Goal: Communication & Community: Participate in discussion

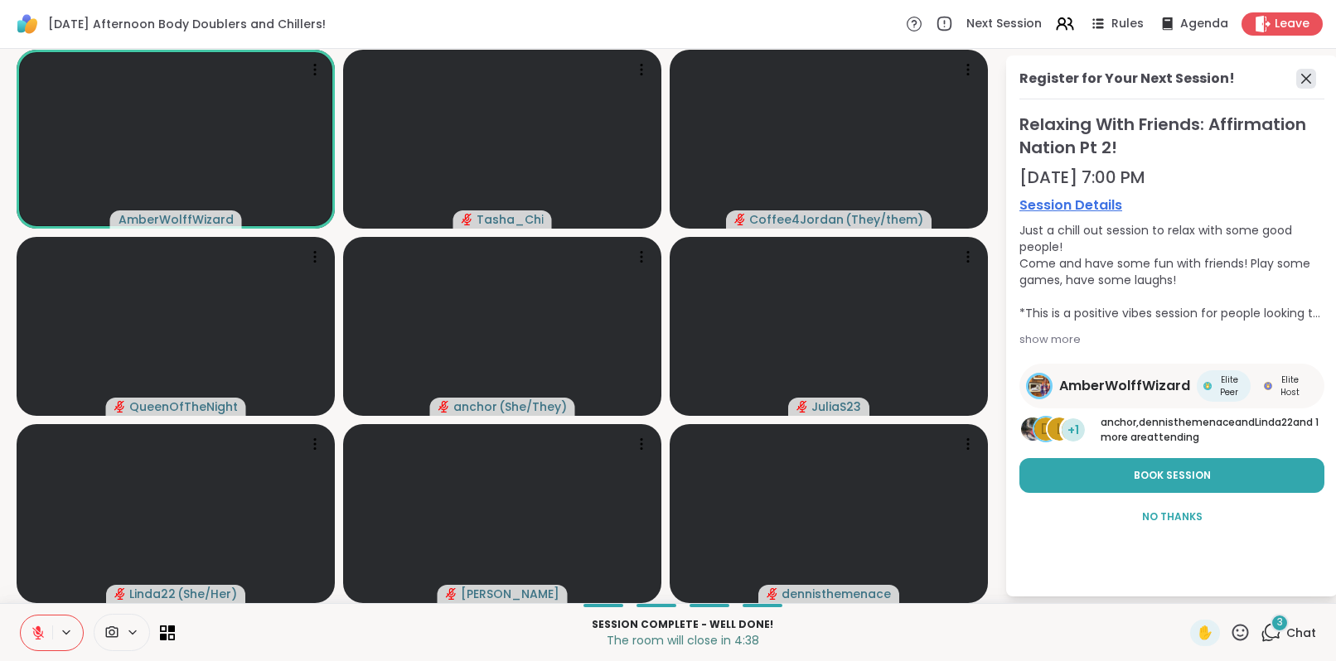
click at [1297, 80] on icon at bounding box center [1306, 79] width 20 height 20
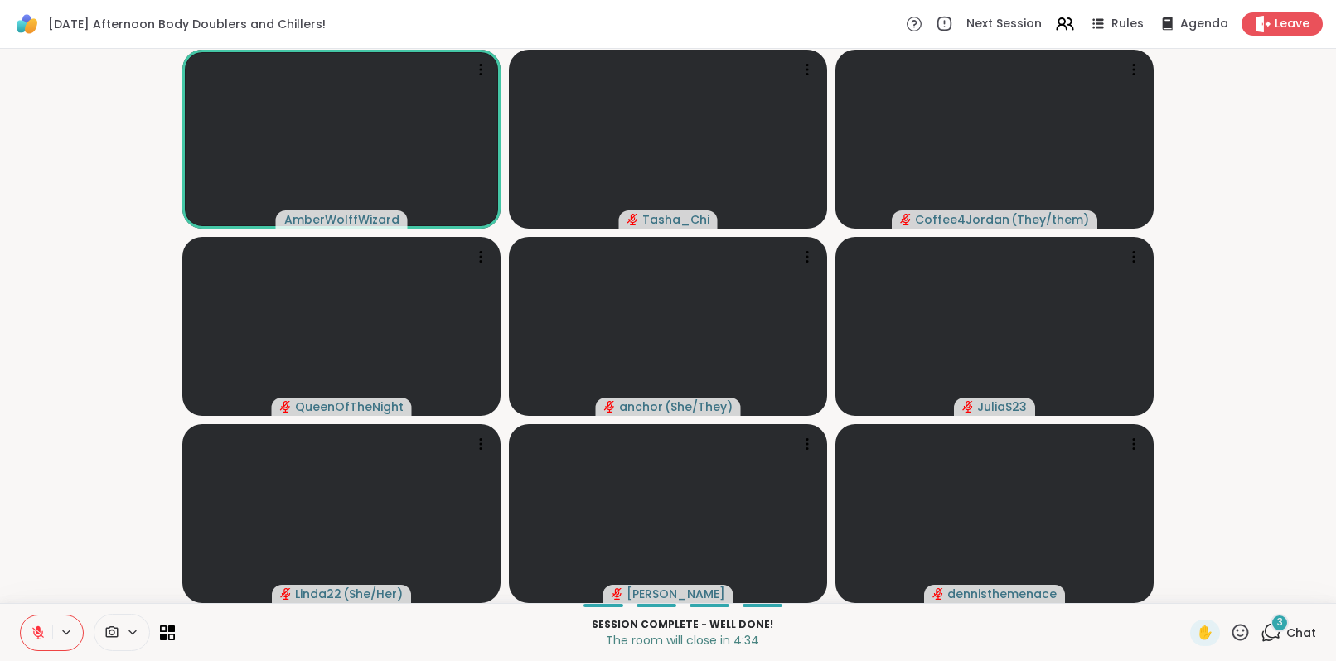
click at [1260, 628] on icon at bounding box center [1270, 632] width 21 height 21
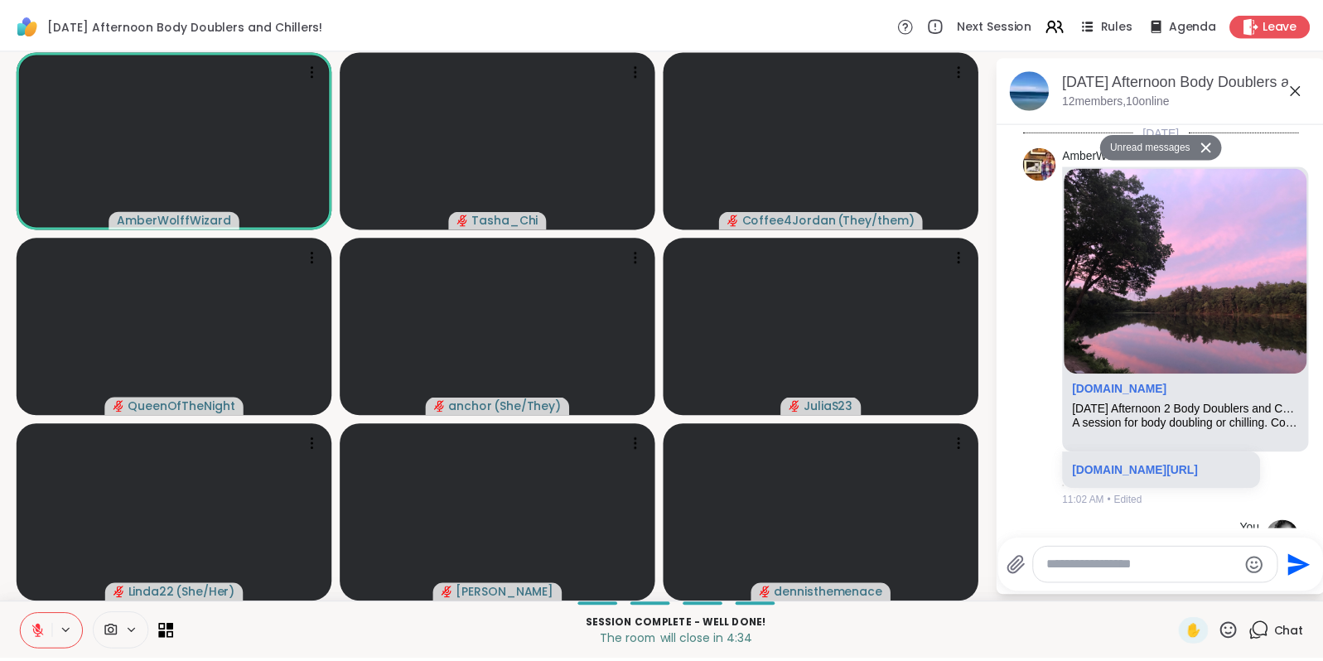
scroll to position [3291, 0]
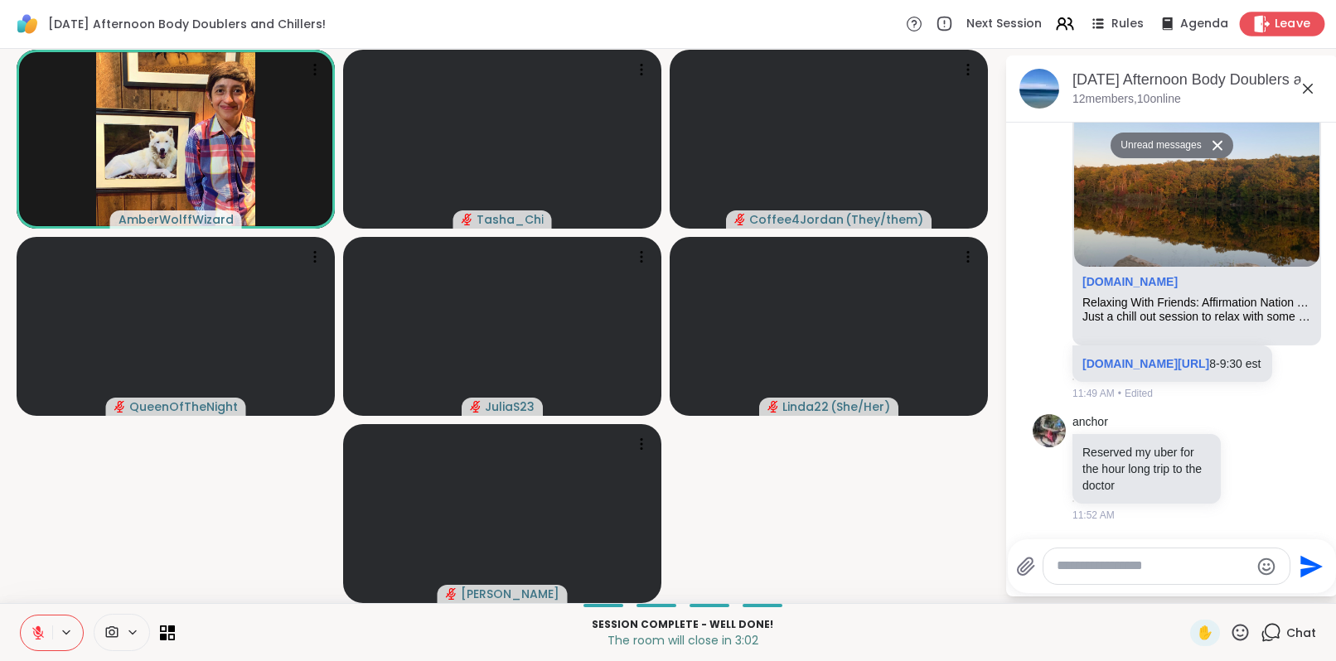
click at [1274, 27] on span "Leave" at bounding box center [1292, 24] width 36 height 17
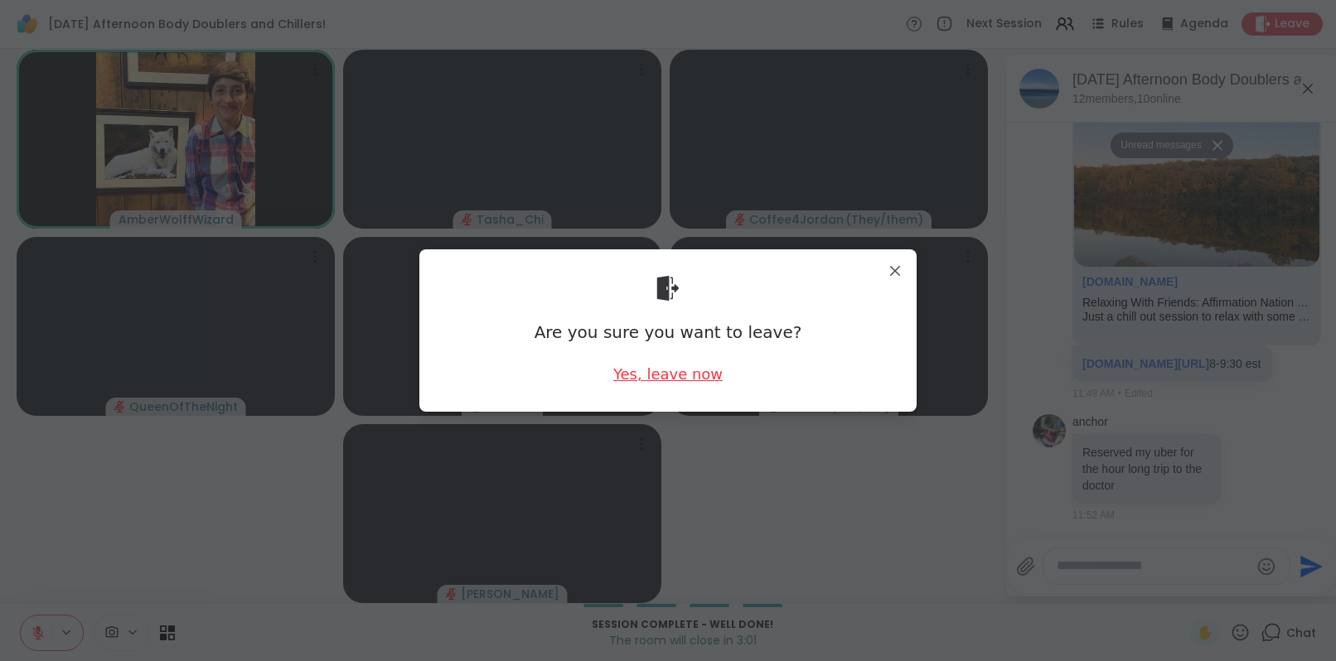
click at [616, 370] on div "Yes, leave now" at bounding box center [667, 374] width 109 height 21
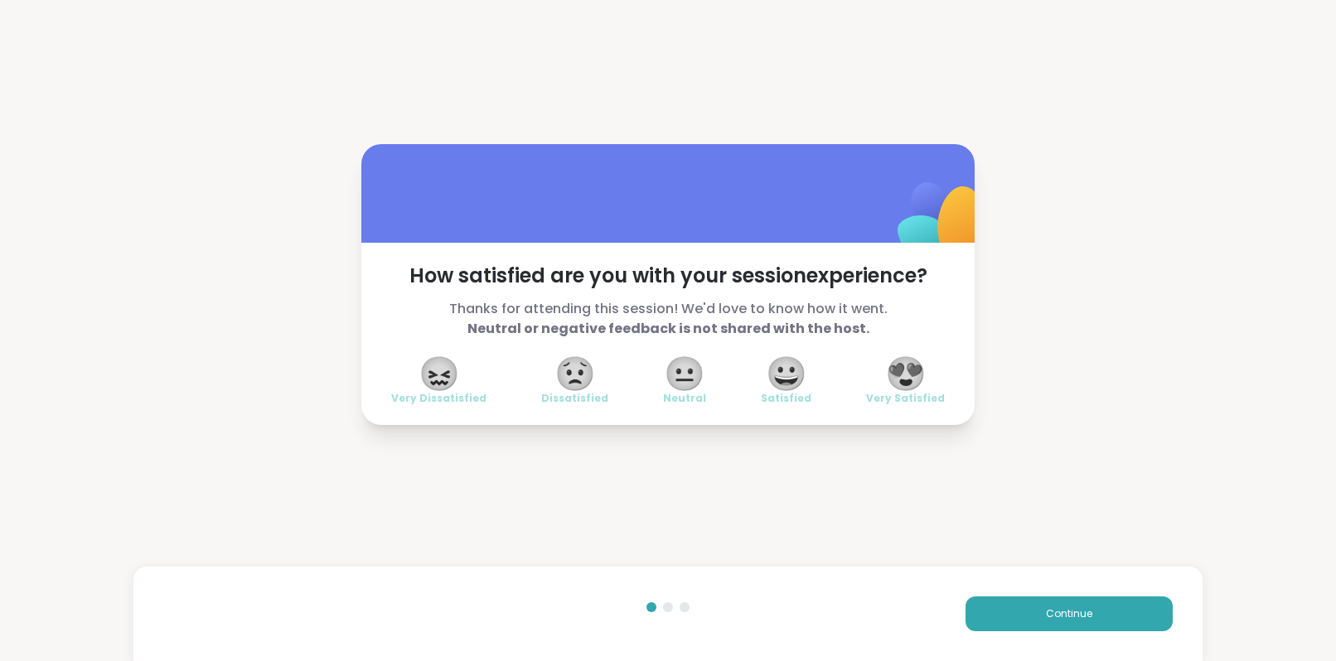
click at [896, 364] on span "😍" at bounding box center [905, 374] width 41 height 30
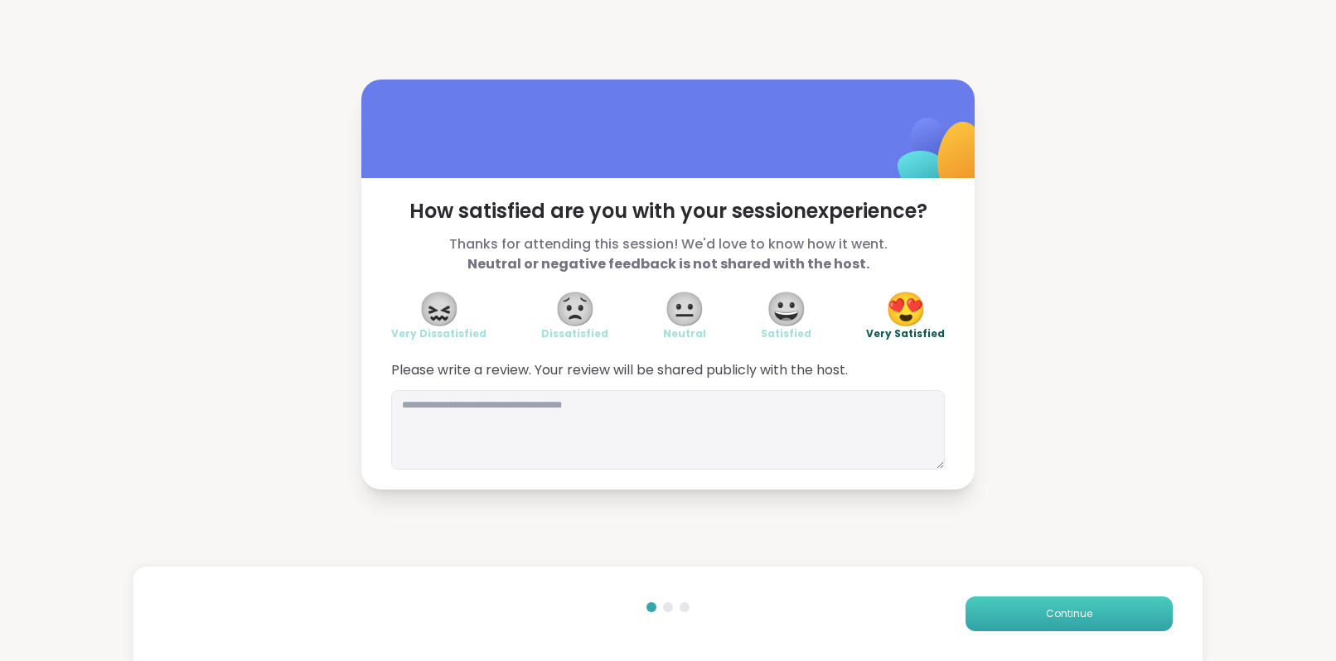
click at [1002, 603] on button "Continue" at bounding box center [1068, 614] width 207 height 35
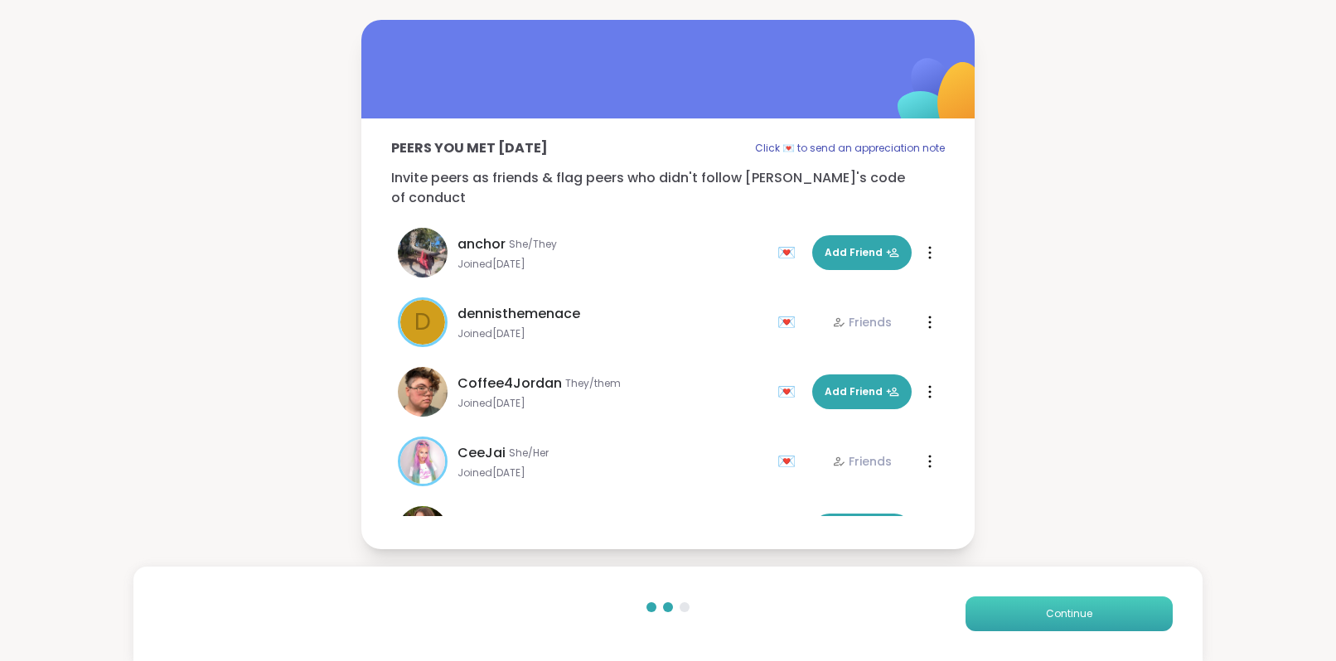
click at [997, 606] on button "Continue" at bounding box center [1068, 614] width 207 height 35
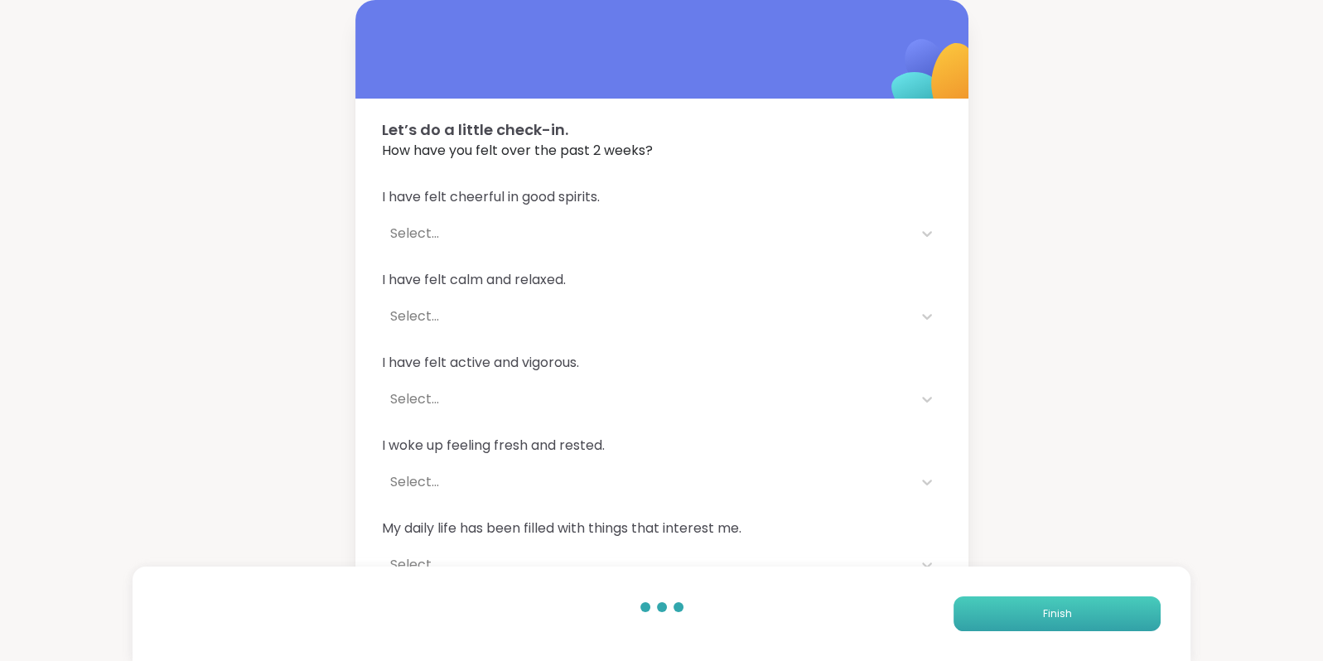
click at [997, 606] on button "Finish" at bounding box center [1057, 614] width 207 height 35
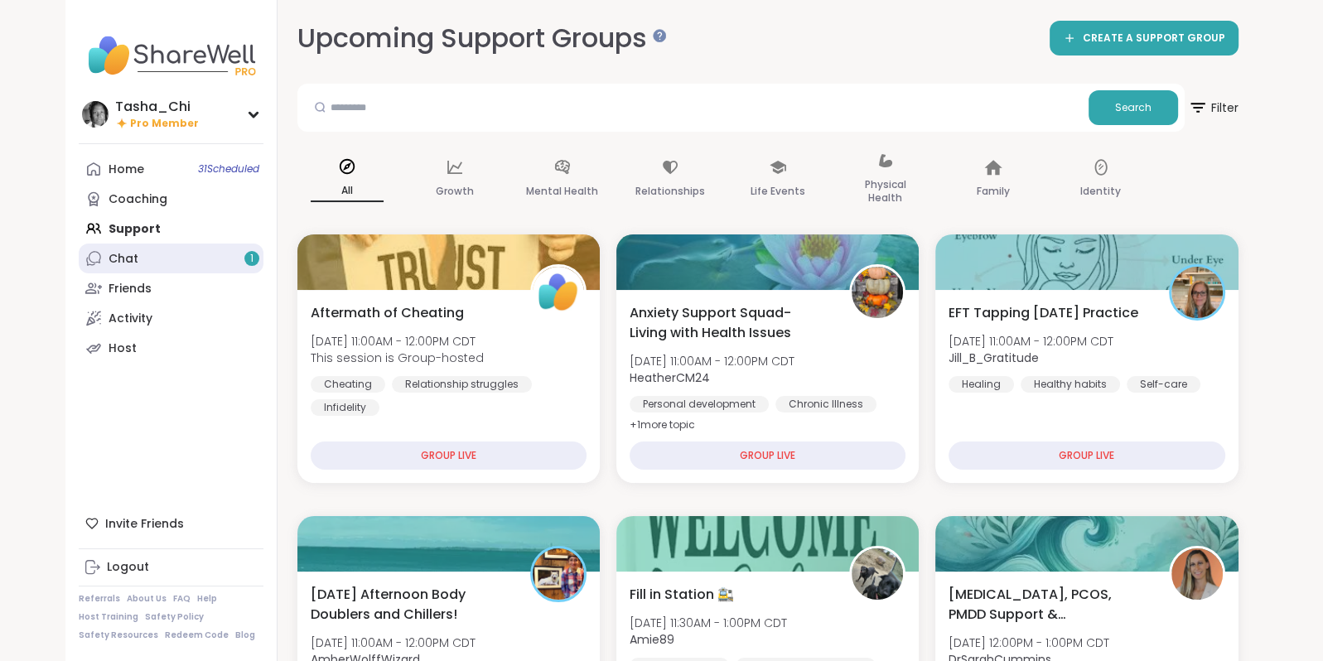
click at [147, 264] on link "Chat 1" at bounding box center [171, 259] width 185 height 30
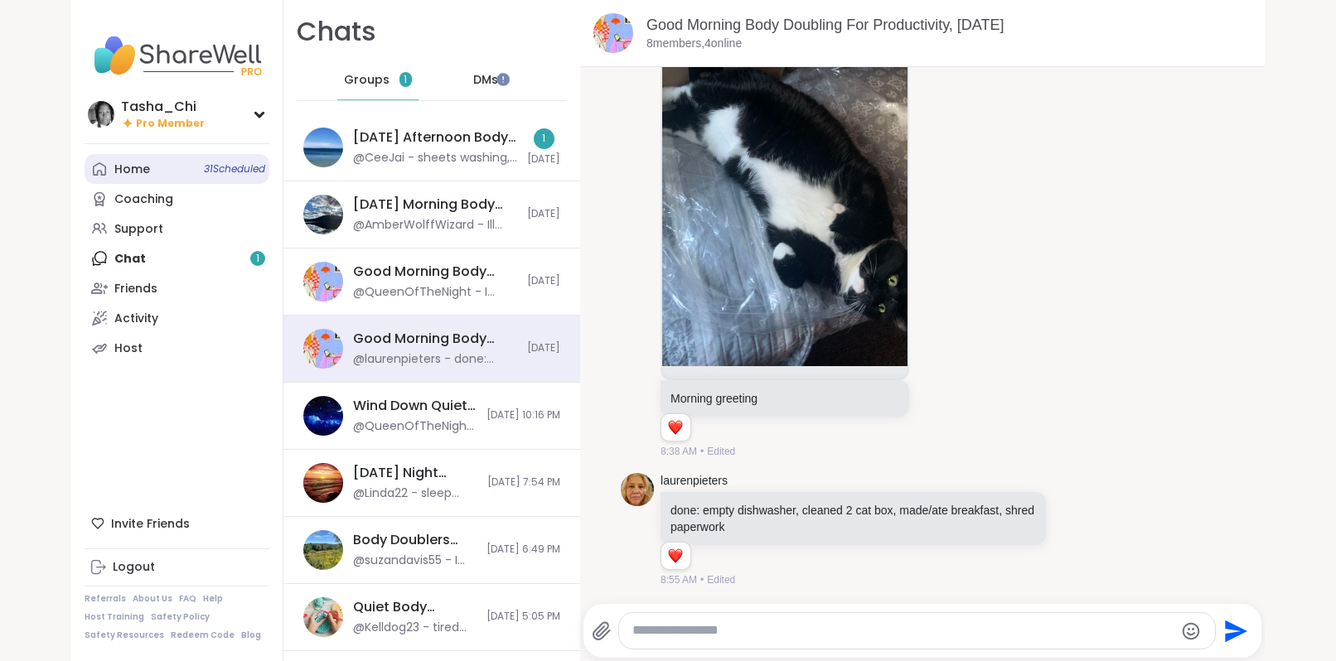
click at [172, 163] on link "Home 31 Scheduled" at bounding box center [177, 169] width 185 height 30
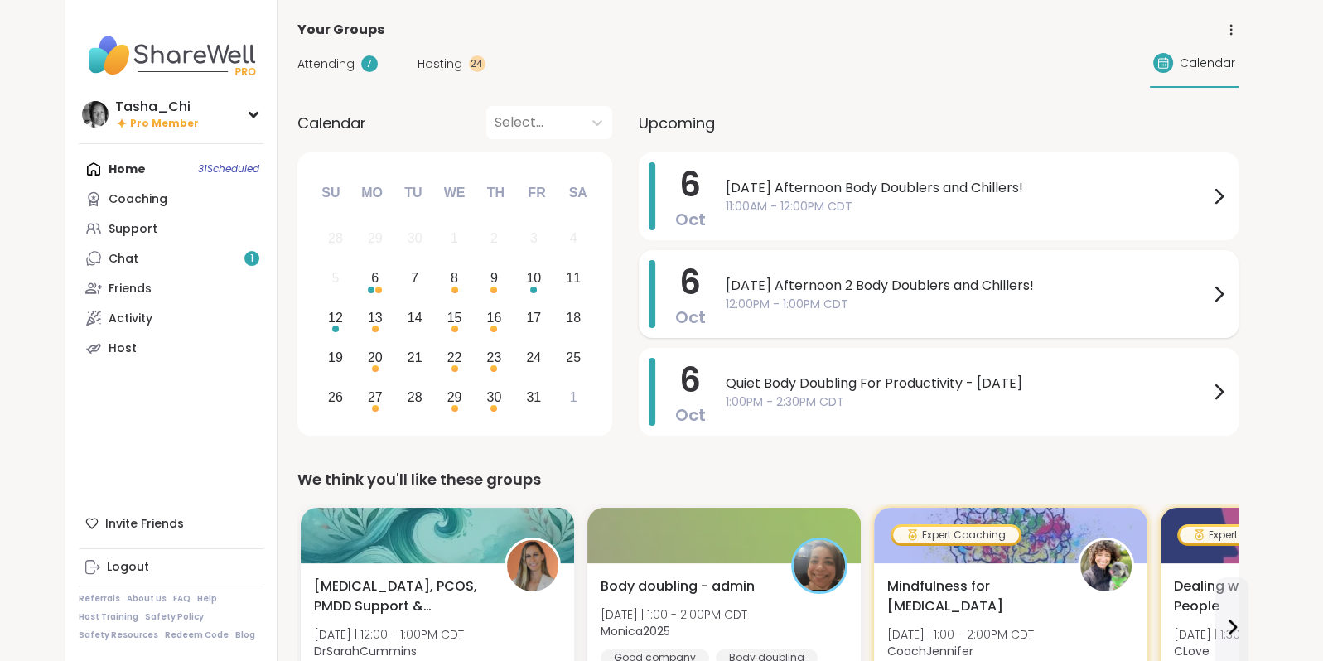
click at [819, 284] on span "[DATE] Afternoon 2 Body Doublers and Chillers!" at bounding box center [967, 286] width 483 height 20
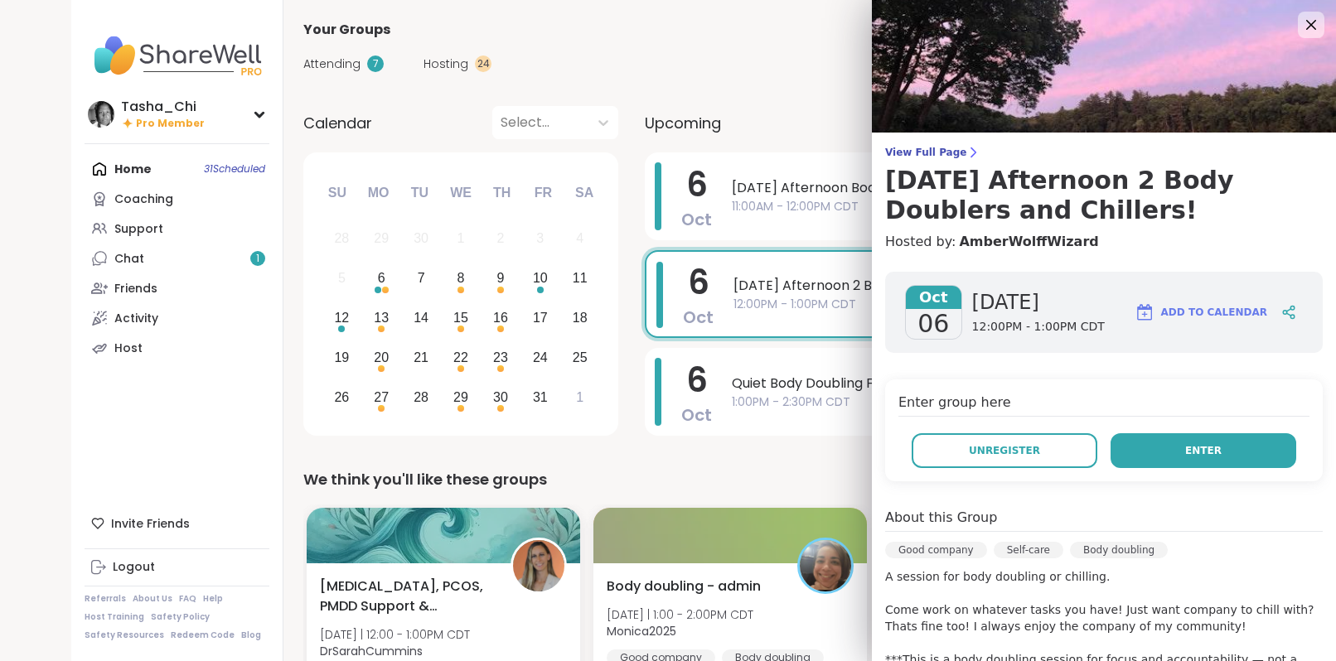
click at [1191, 456] on span "Enter" at bounding box center [1203, 450] width 36 height 15
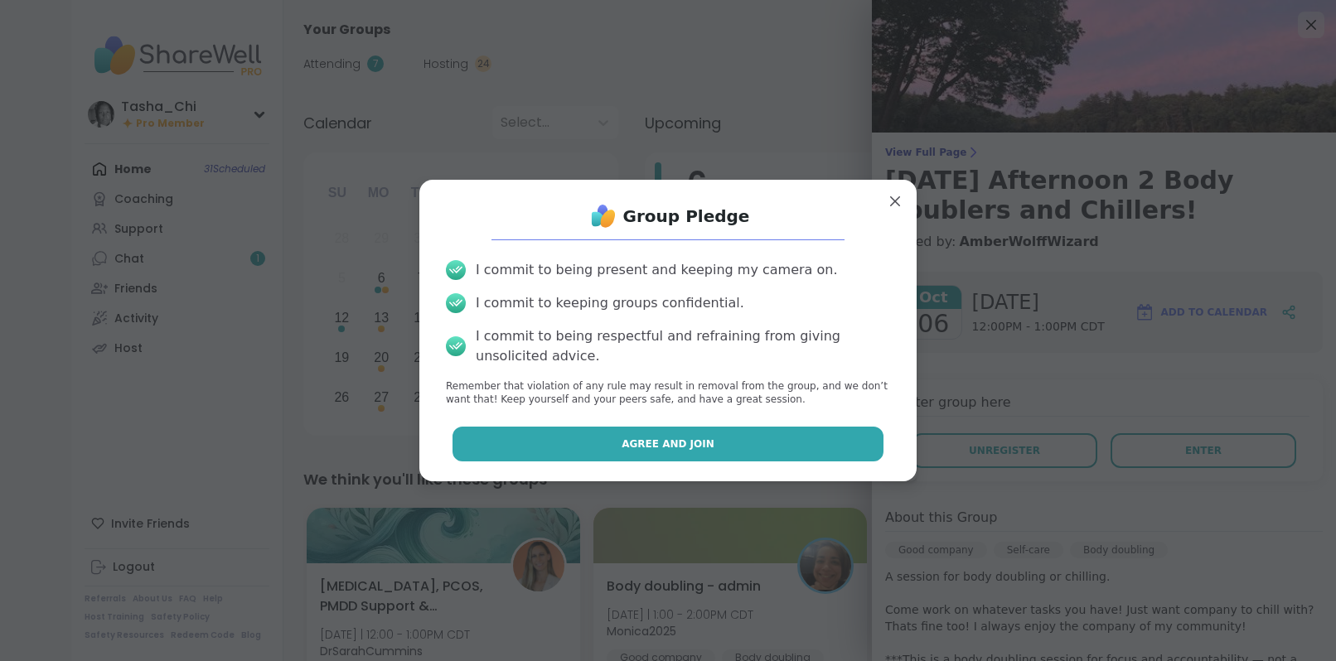
click at [714, 453] on button "Agree and Join" at bounding box center [668, 444] width 432 height 35
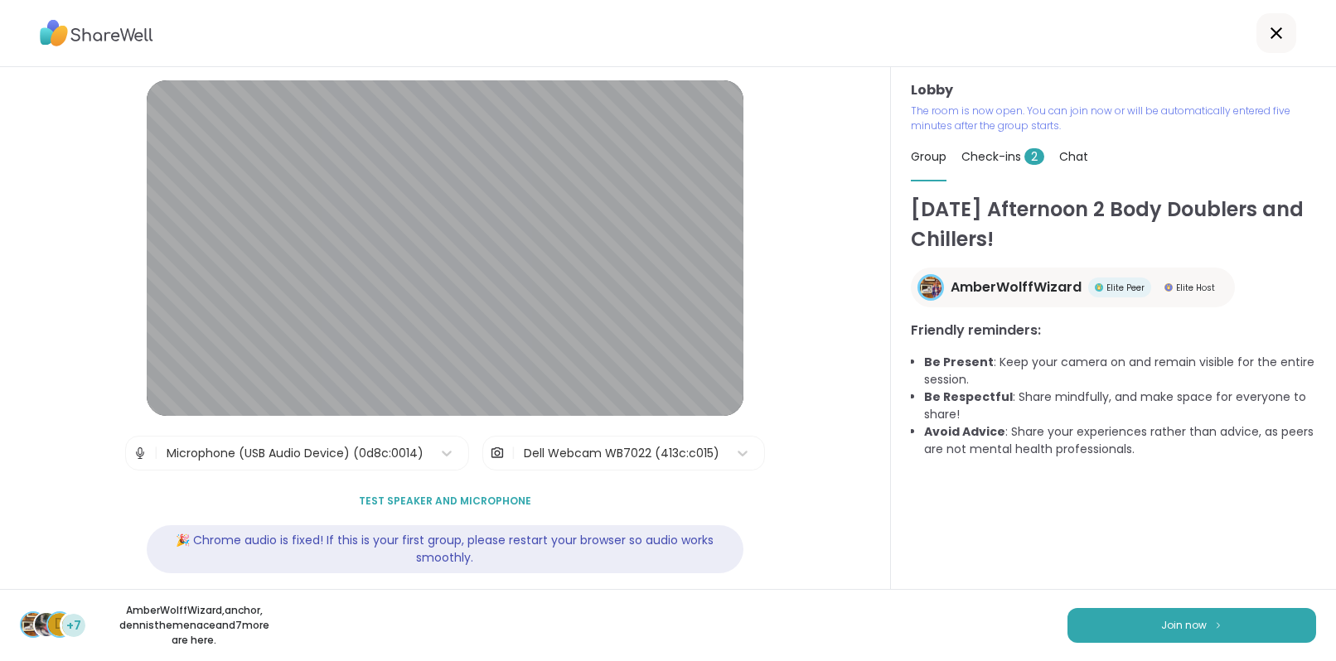
drag, startPoint x: 1122, startPoint y: 629, endPoint x: 1095, endPoint y: 167, distance: 463.1
click at [1107, 164] on div "Lobby | Microphone (USB Audio Device) (0d8c:0014) | Dell Webcam WB7022 (413c:c0…" at bounding box center [668, 330] width 1336 height 661
click at [1059, 157] on span "Chat" at bounding box center [1073, 156] width 29 height 17
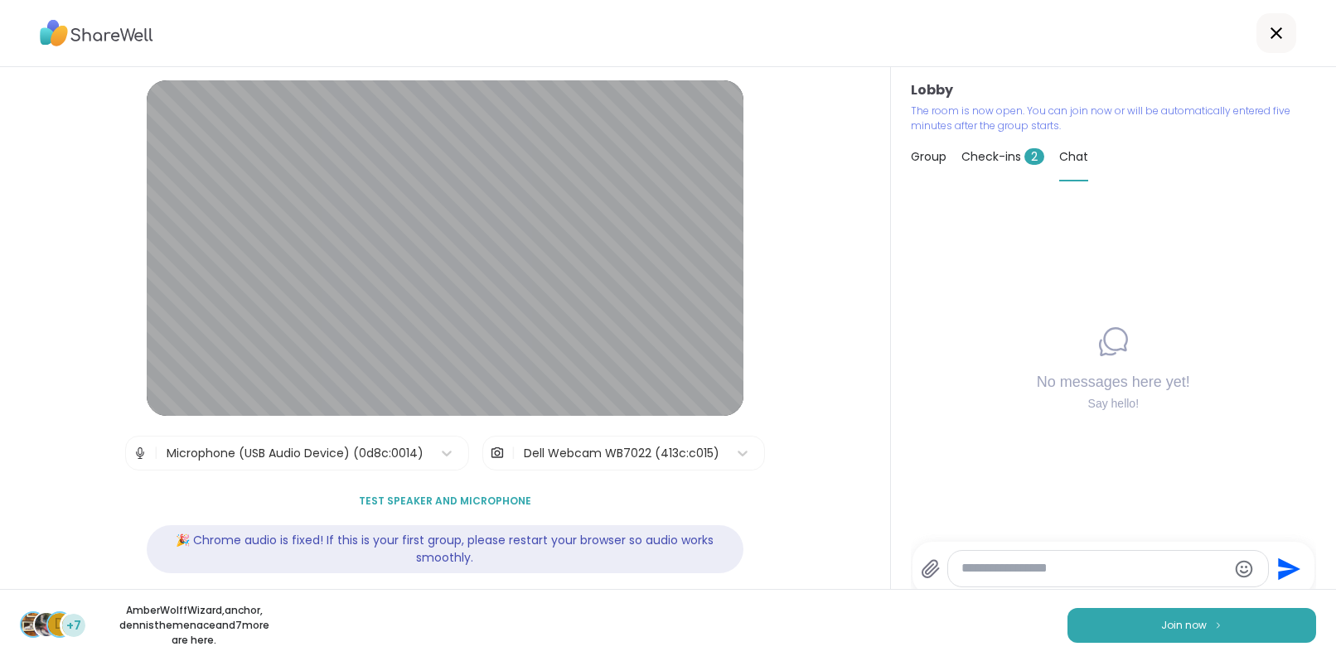
click at [1076, 565] on textarea "Type your message" at bounding box center [1094, 568] width 266 height 17
paste textarea "**********"
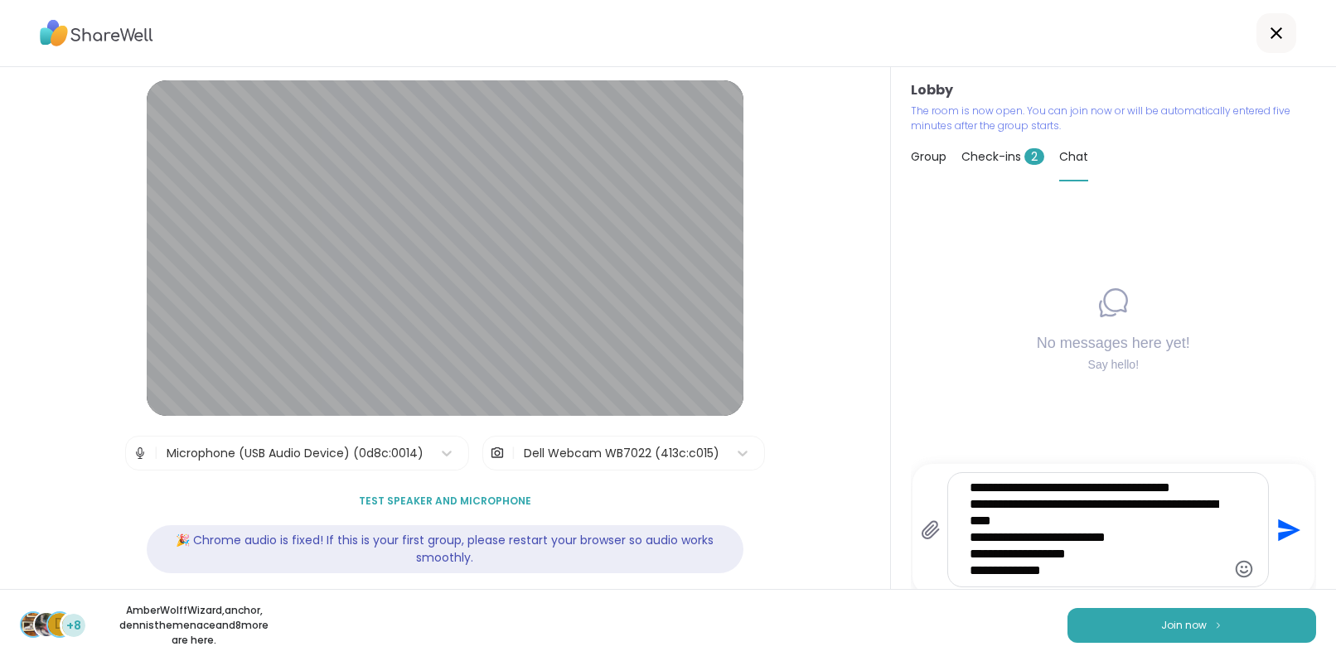
scroll to position [9, 0]
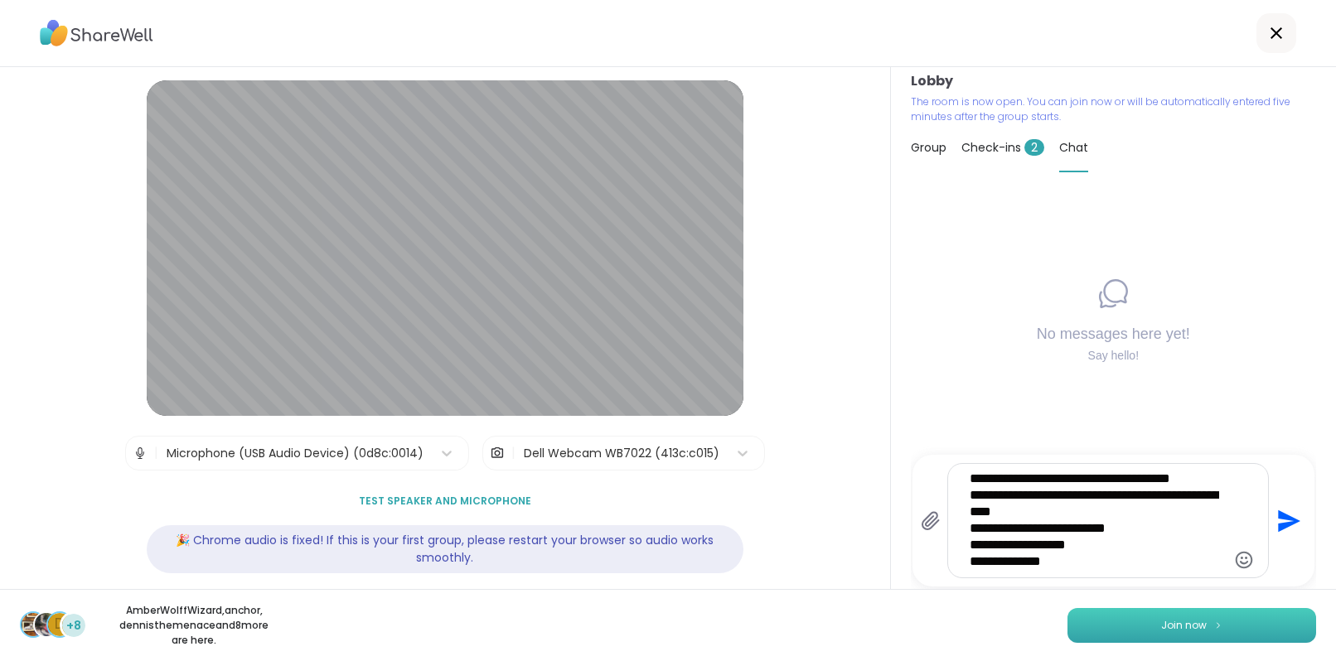
click at [1093, 621] on button "Join now" at bounding box center [1191, 625] width 249 height 35
type textarea "**********"
click at [1268, 502] on button "Send" at bounding box center [1286, 520] width 37 height 37
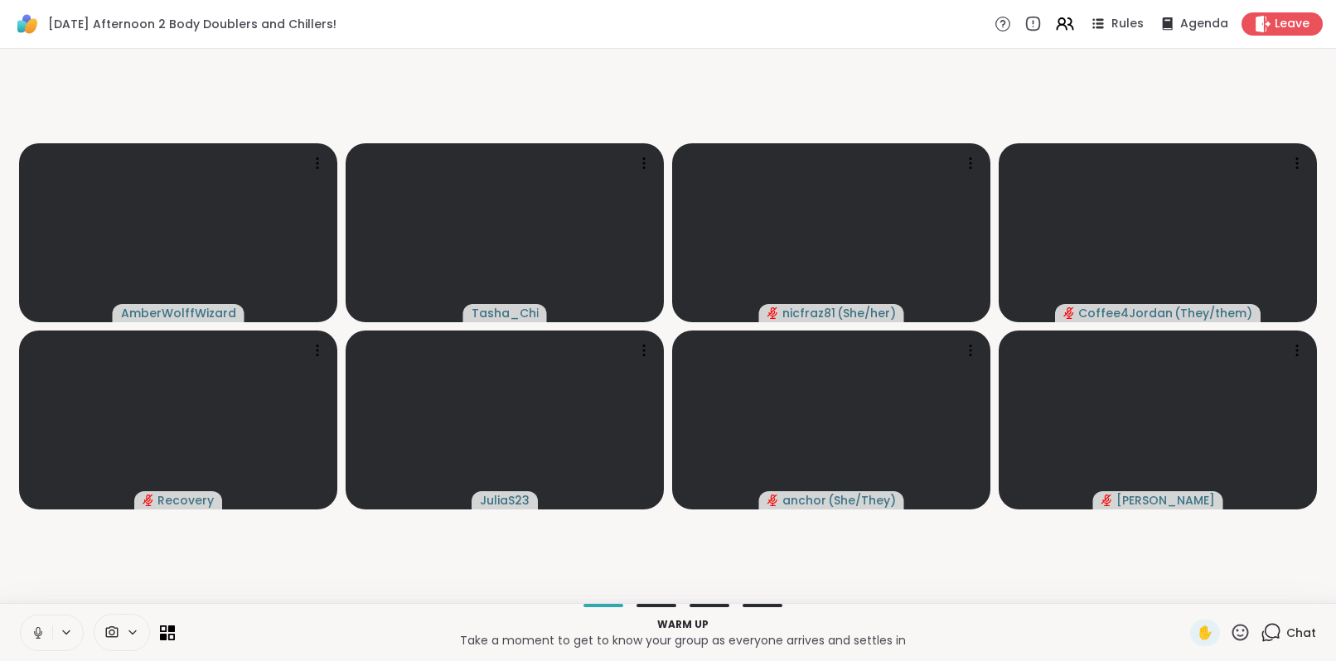
click at [36, 632] on icon at bounding box center [38, 633] width 15 height 15
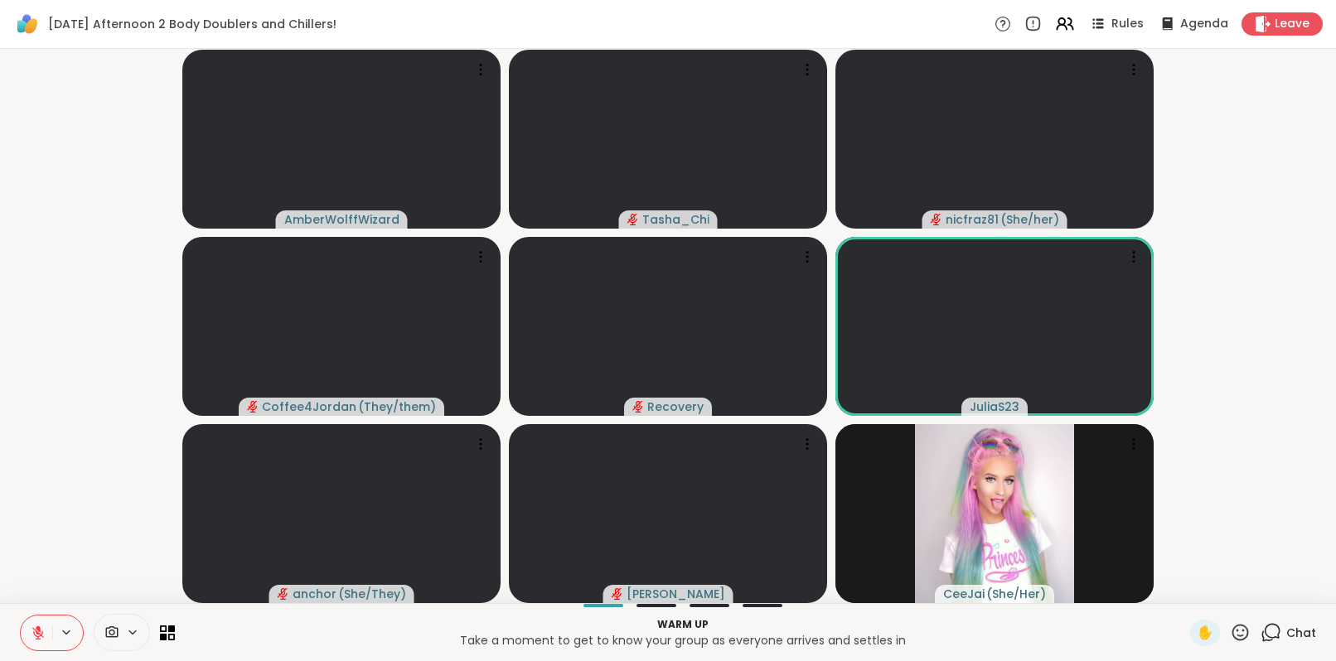
click at [1286, 633] on span "Chat" at bounding box center [1301, 633] width 30 height 17
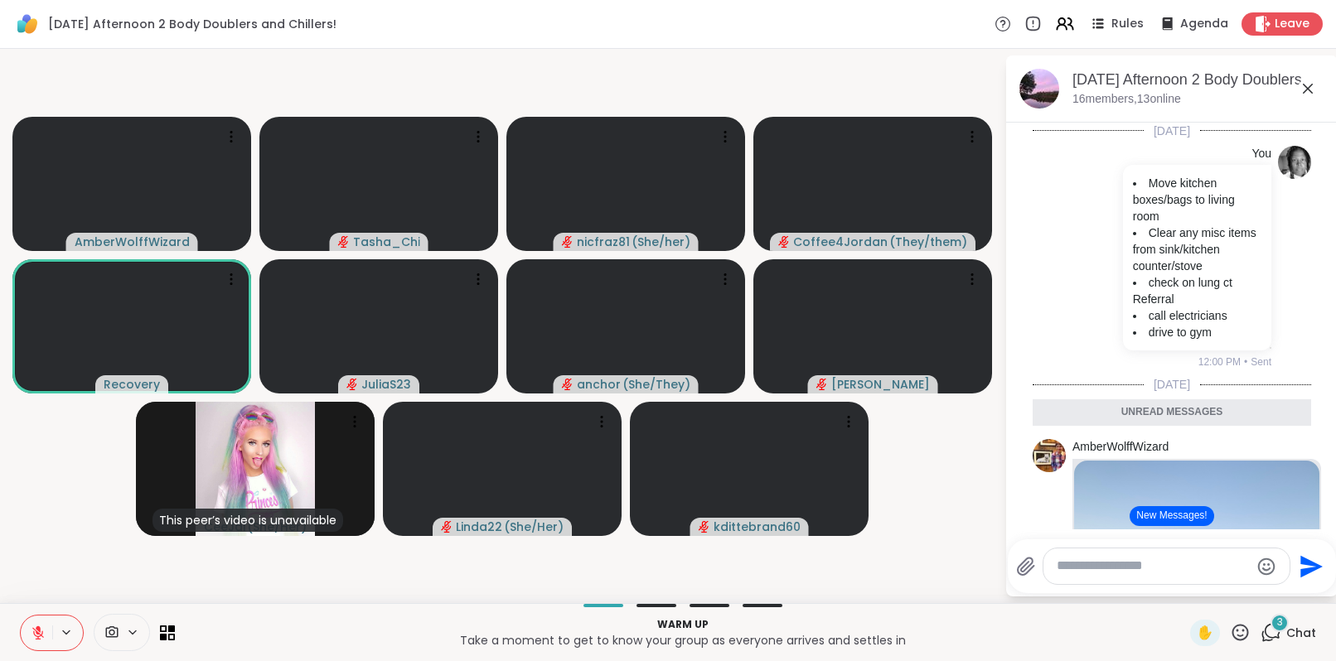
scroll to position [73, 0]
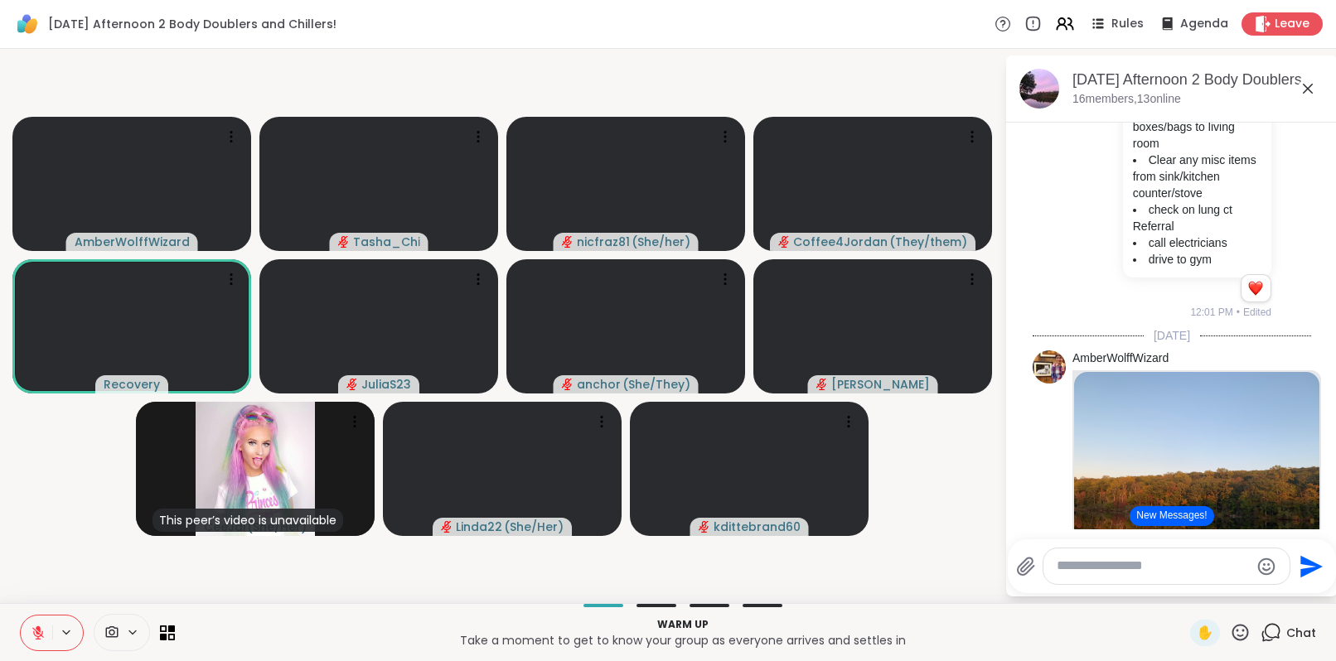
click at [138, 543] on video-player-container "AmberWolffWizard Tasha_Chi nicfraz81 ( She/her ) Coffee4Jordan ( They/them ) Re…" at bounding box center [502, 326] width 984 height 541
click at [63, 624] on div at bounding box center [52, 633] width 64 height 36
click at [70, 633] on icon at bounding box center [66, 633] width 13 height 14
click at [75, 580] on div "Default - Microphone (USB Audio Device)" at bounding box center [32, 573] width 268 height 20
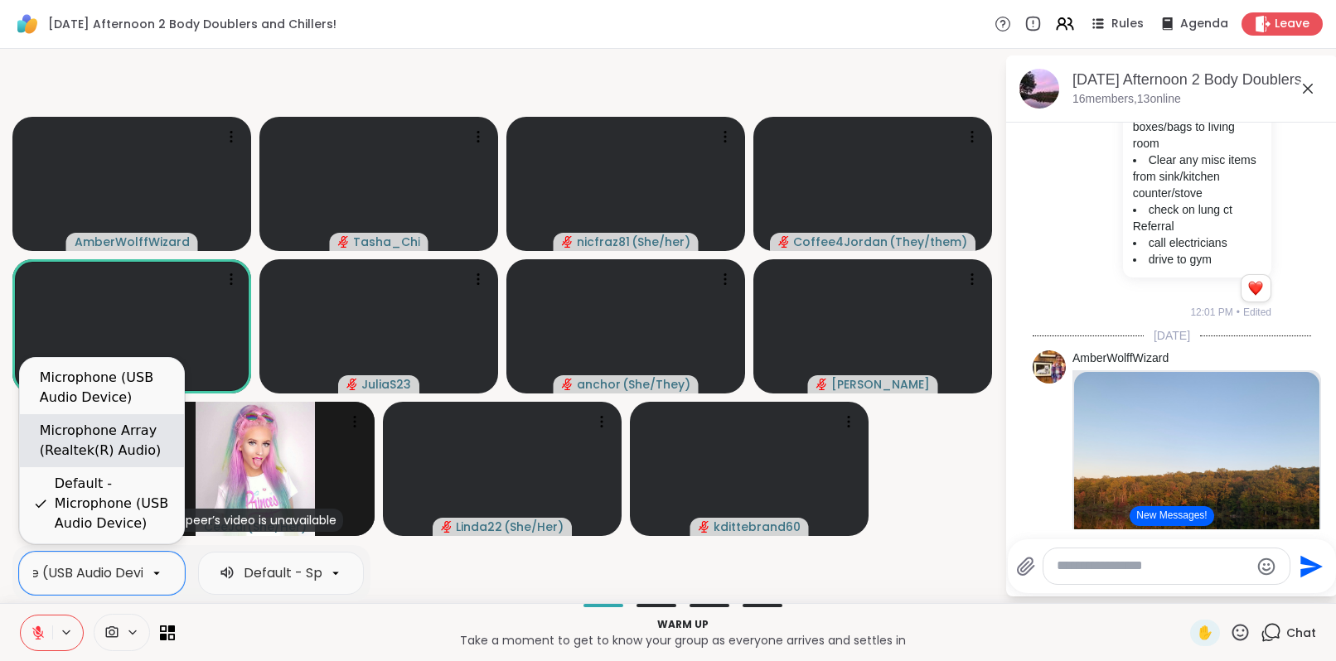
click at [109, 446] on div "Microphone Array (Realtek(R) Audio)" at bounding box center [105, 441] width 131 height 40
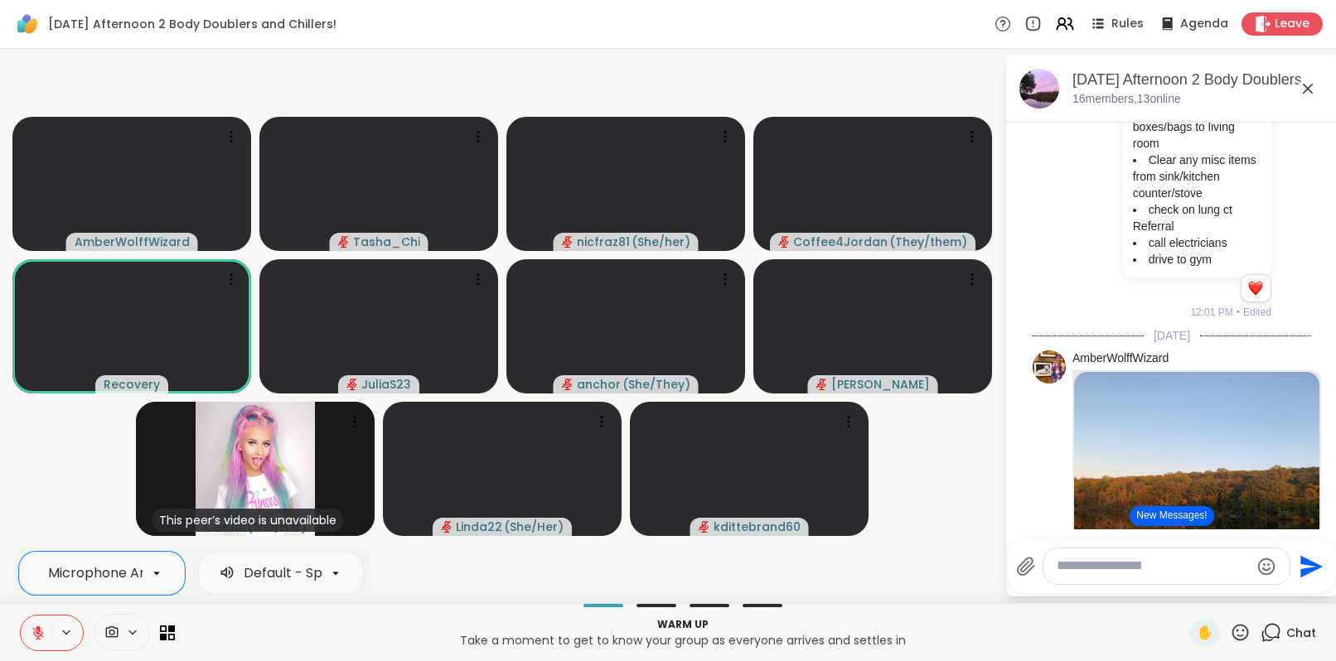
click at [39, 634] on icon at bounding box center [38, 633] width 15 height 15
click at [39, 629] on icon at bounding box center [38, 629] width 5 height 7
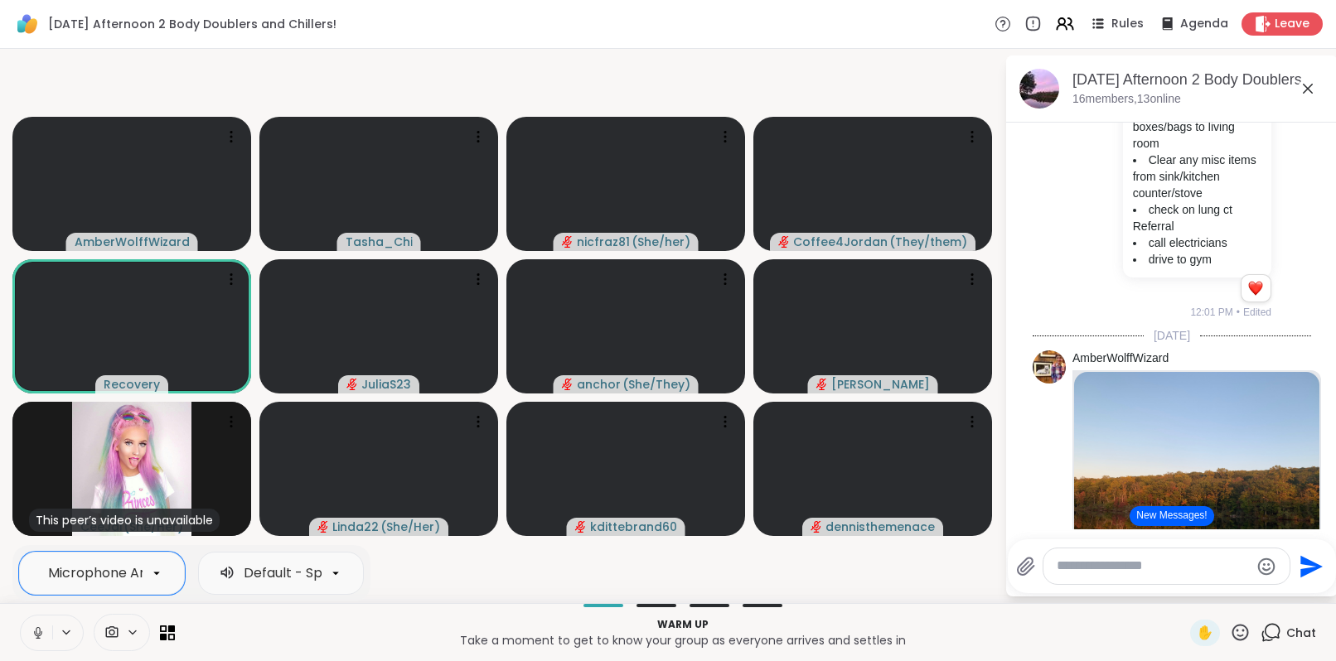
click at [36, 639] on icon at bounding box center [38, 633] width 15 height 15
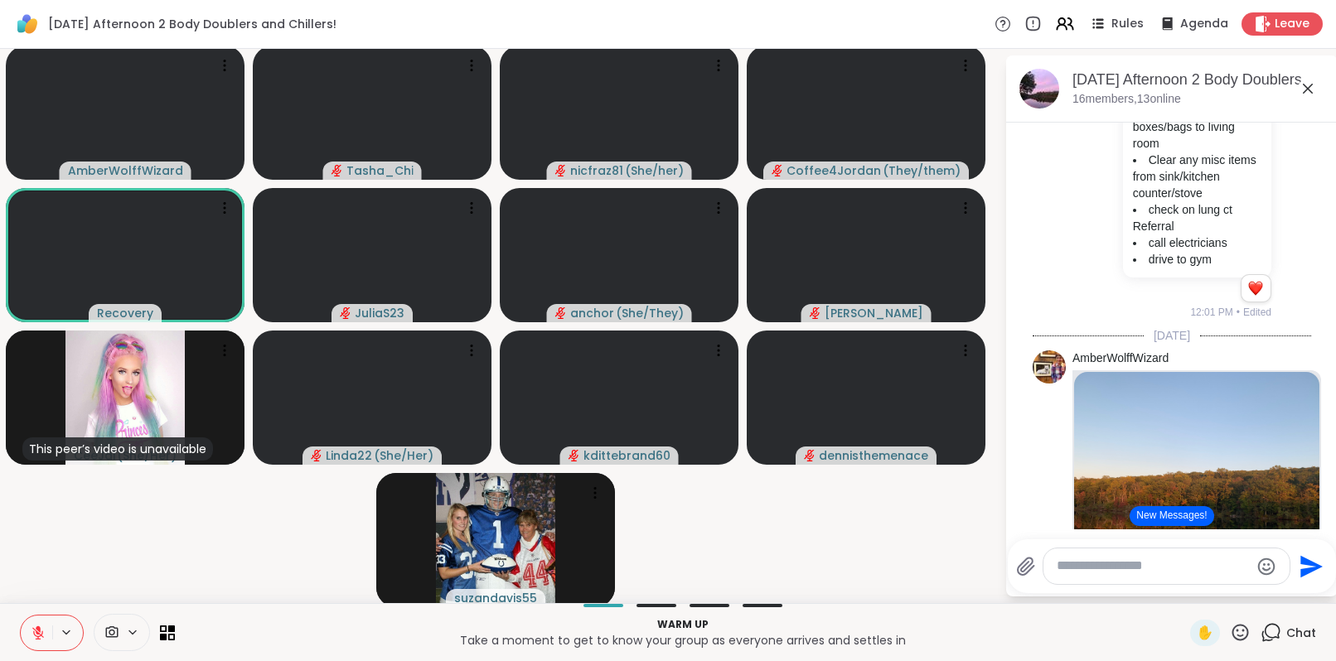
drag, startPoint x: 278, startPoint y: 645, endPoint x: 269, endPoint y: 659, distance: 15.6
click at [278, 647] on p "Take a moment to get to know your group as everyone arrives and settles in" at bounding box center [682, 640] width 995 height 17
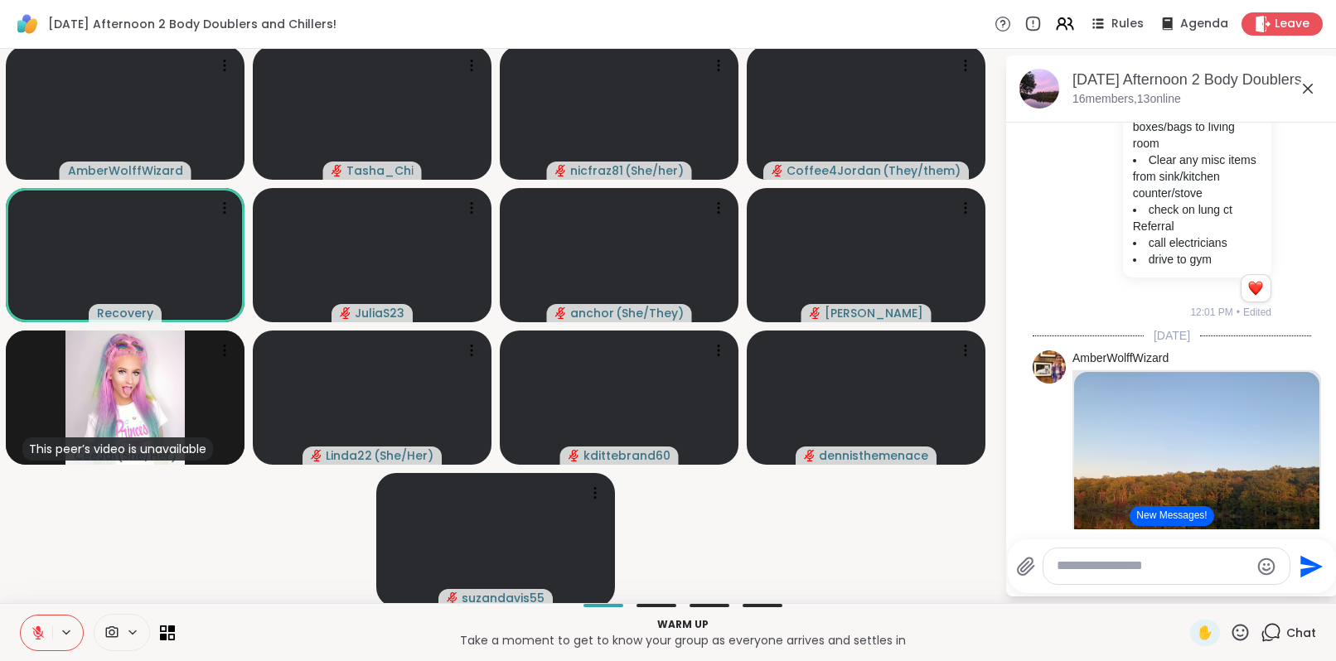
click at [1297, 90] on icon at bounding box center [1307, 89] width 20 height 20
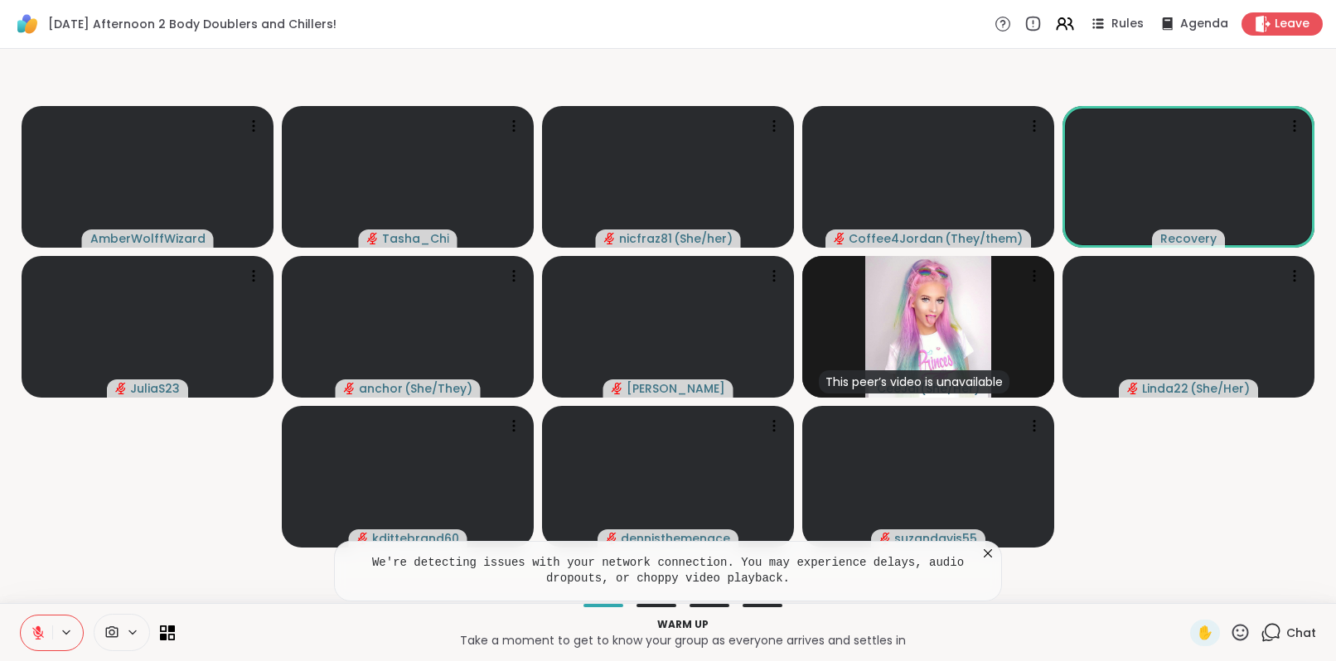
click at [1230, 629] on icon at bounding box center [1240, 632] width 21 height 21
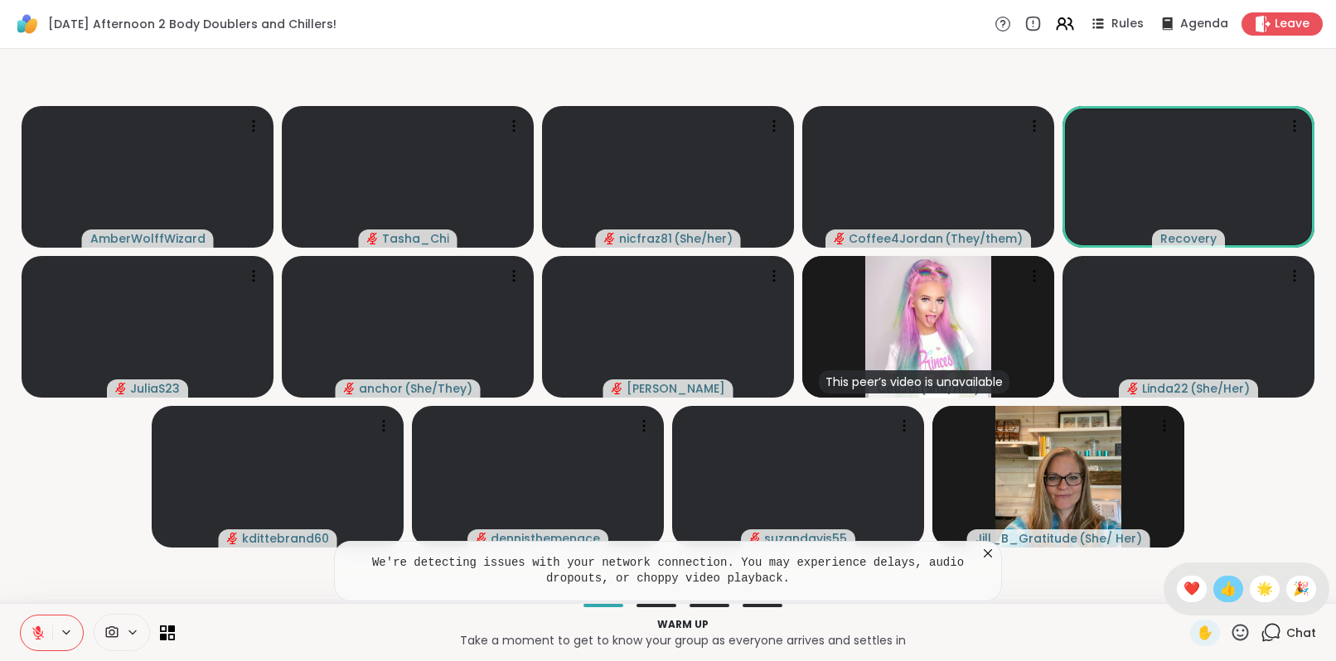
click at [1220, 595] on span "👍" at bounding box center [1228, 589] width 17 height 20
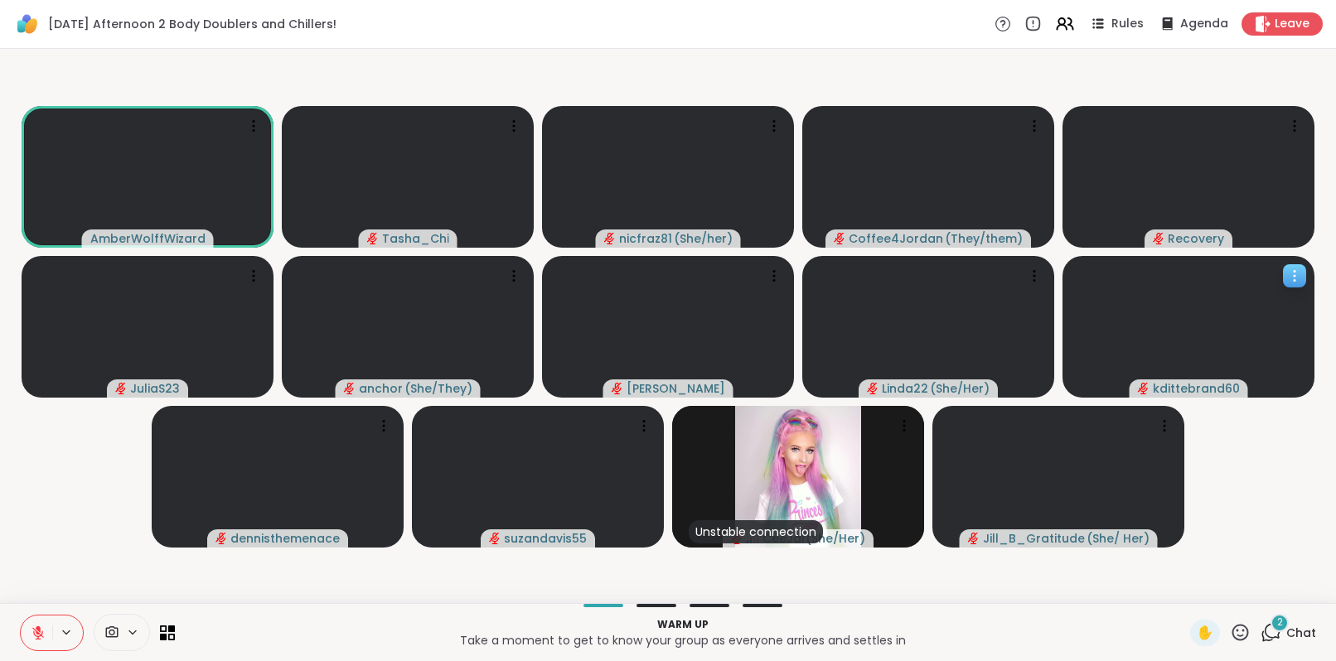
click at [1297, 268] on icon at bounding box center [1294, 276] width 17 height 17
click at [1254, 287] on h4 "View Profile" at bounding box center [1240, 281] width 70 height 17
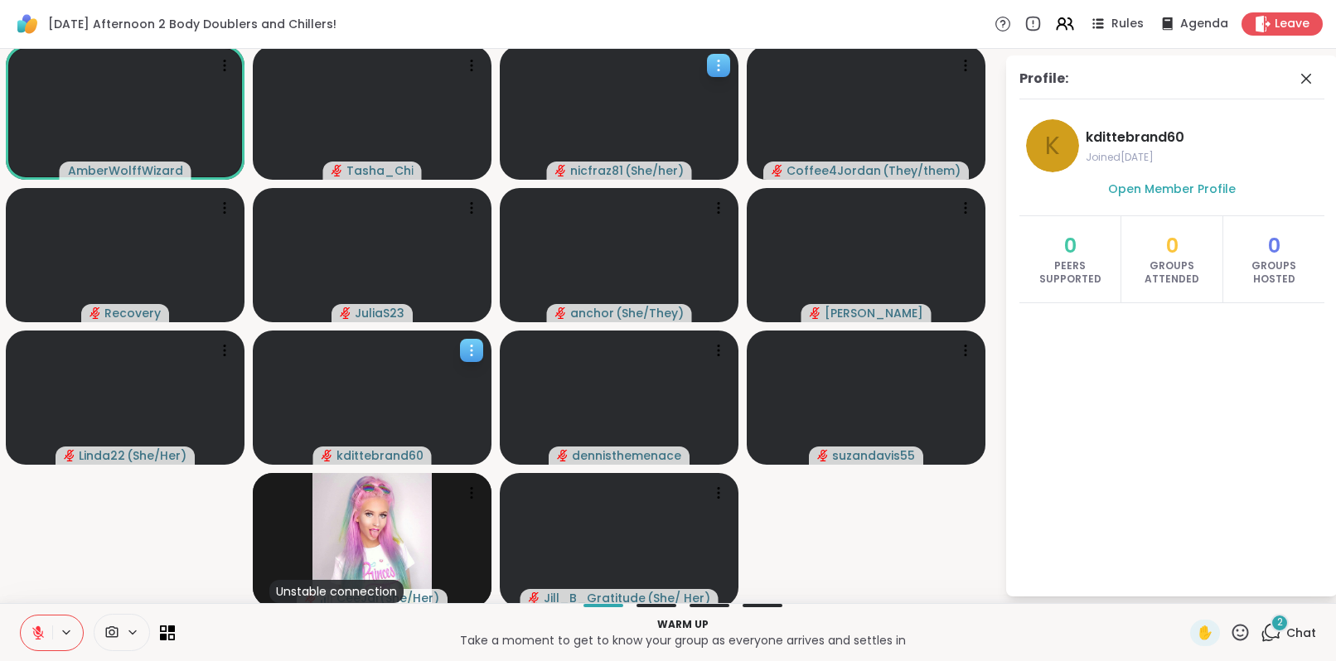
click at [714, 62] on icon at bounding box center [718, 65] width 17 height 17
click at [701, 72] on div "View Profile" at bounding box center [652, 75] width 124 height 27
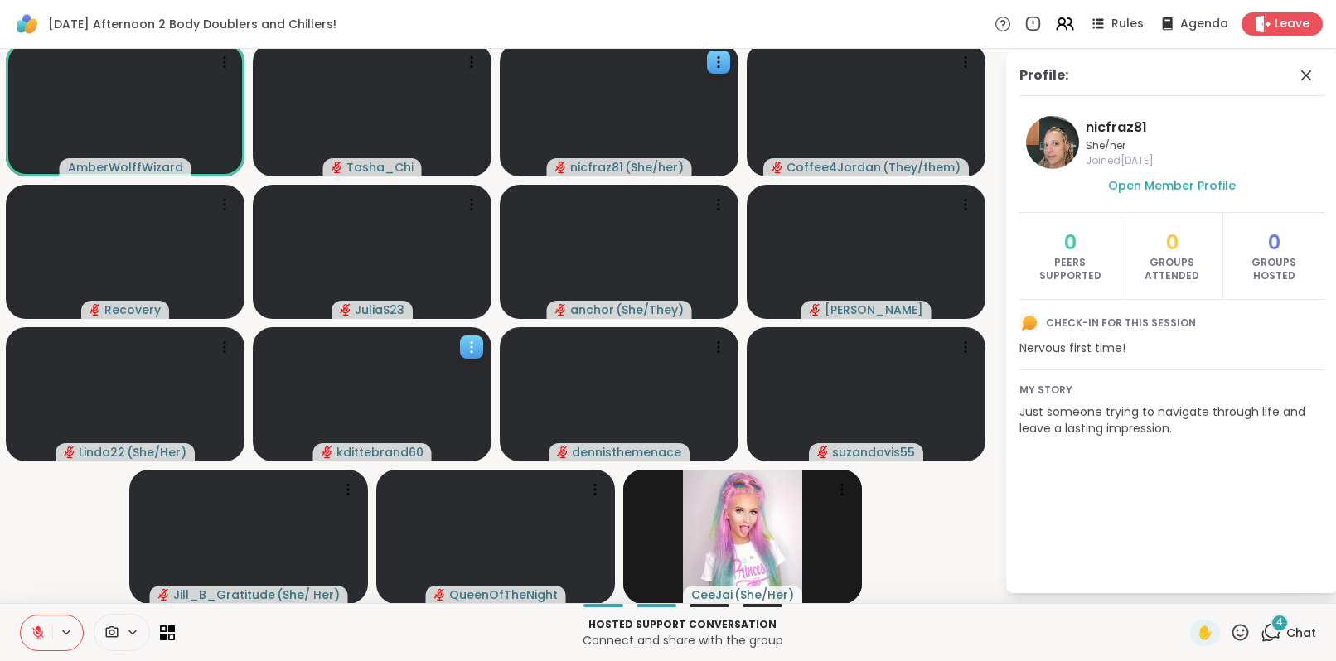
scroll to position [0, 0]
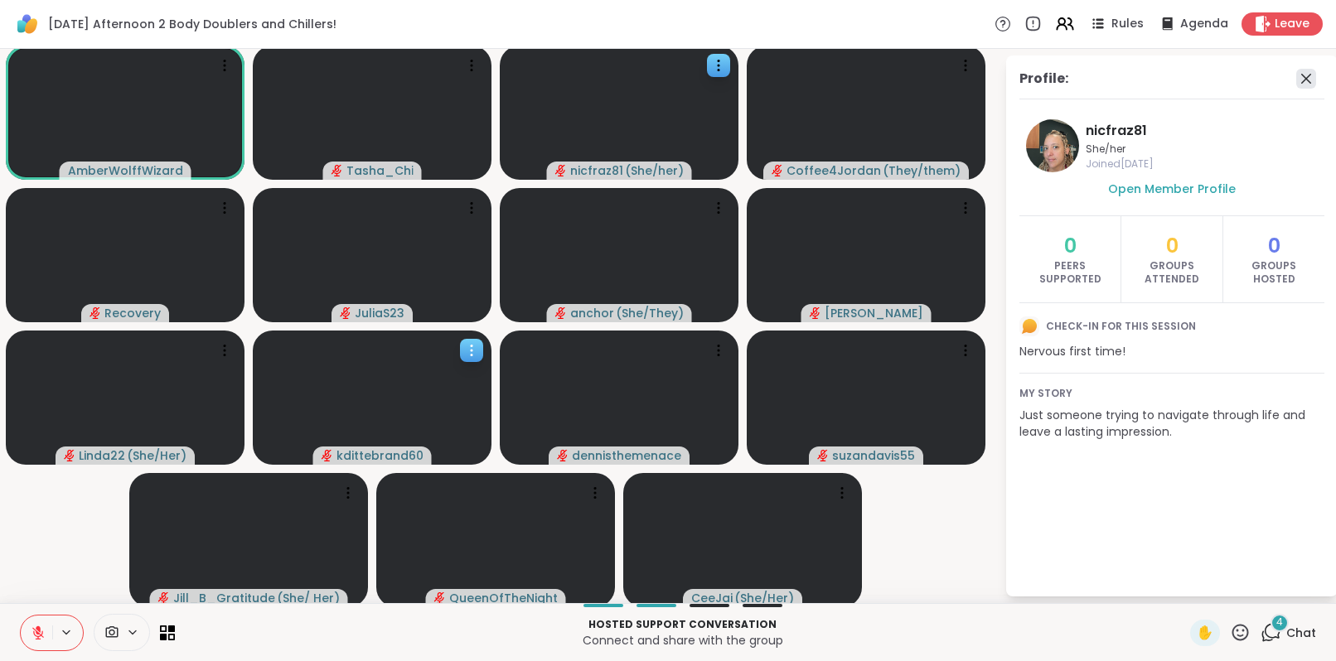
click at [1299, 76] on icon at bounding box center [1306, 79] width 20 height 20
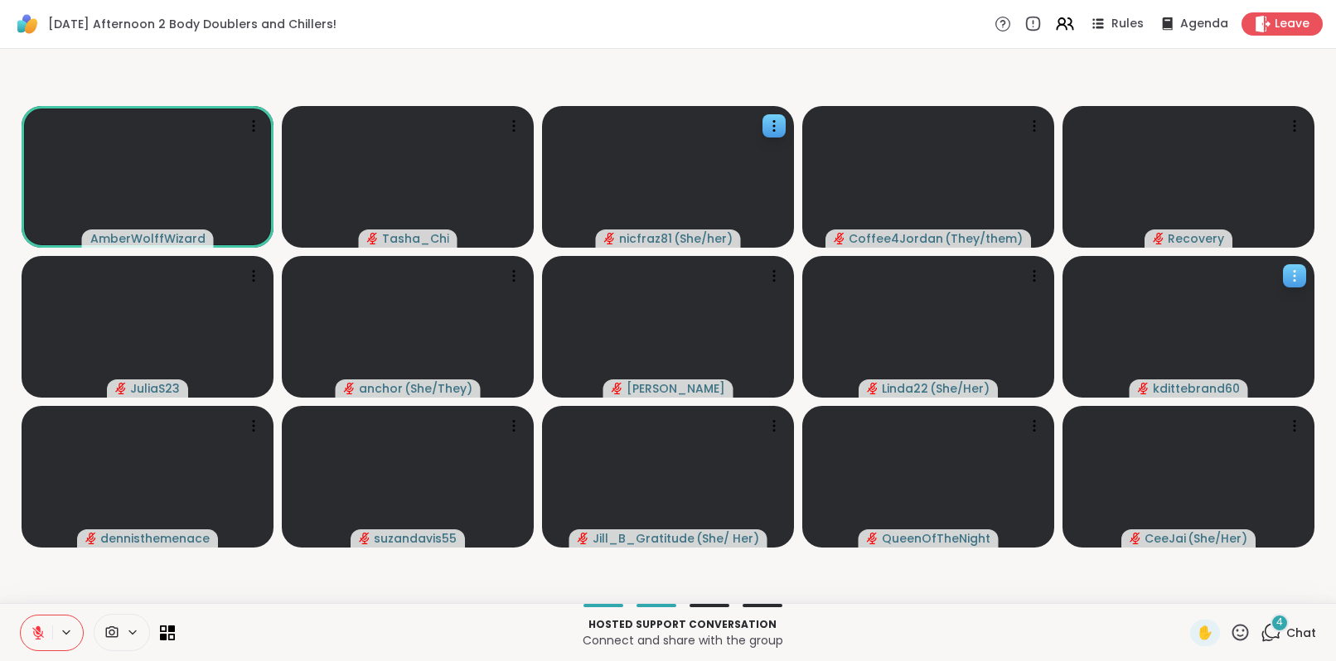
click at [1260, 629] on icon at bounding box center [1270, 632] width 21 height 21
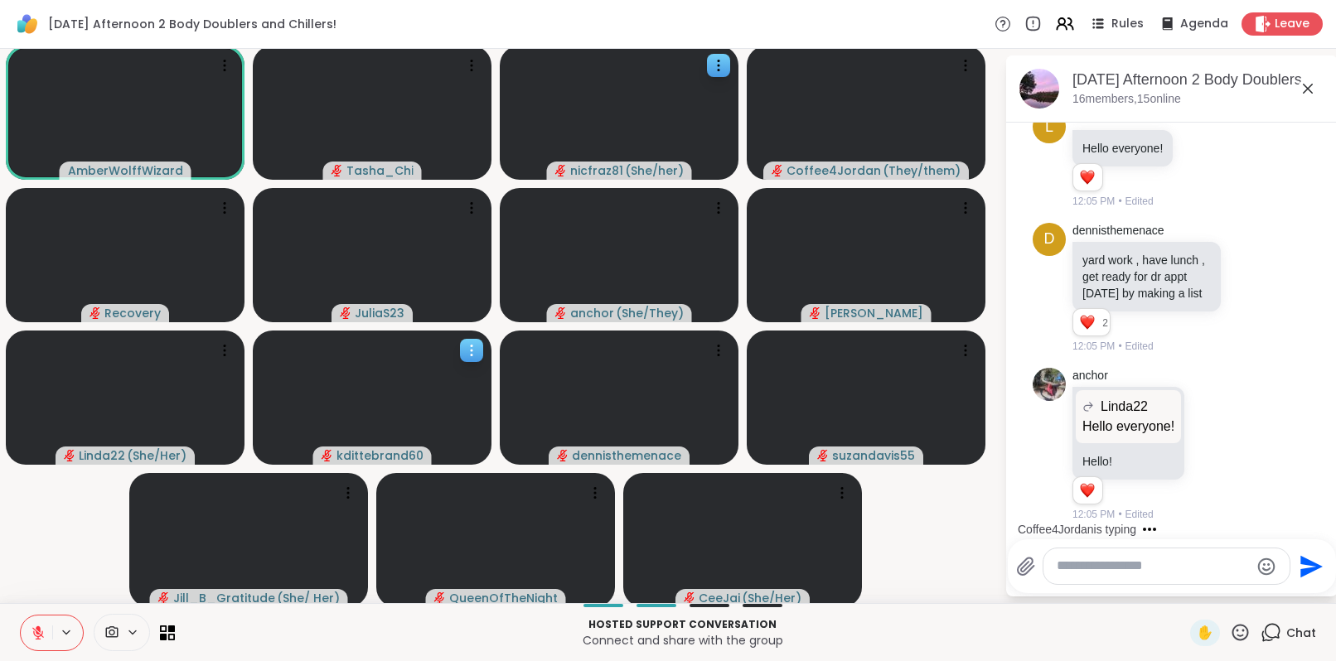
scroll to position [3, 0]
click at [487, 642] on p "Connect and share with the group" at bounding box center [682, 640] width 995 height 17
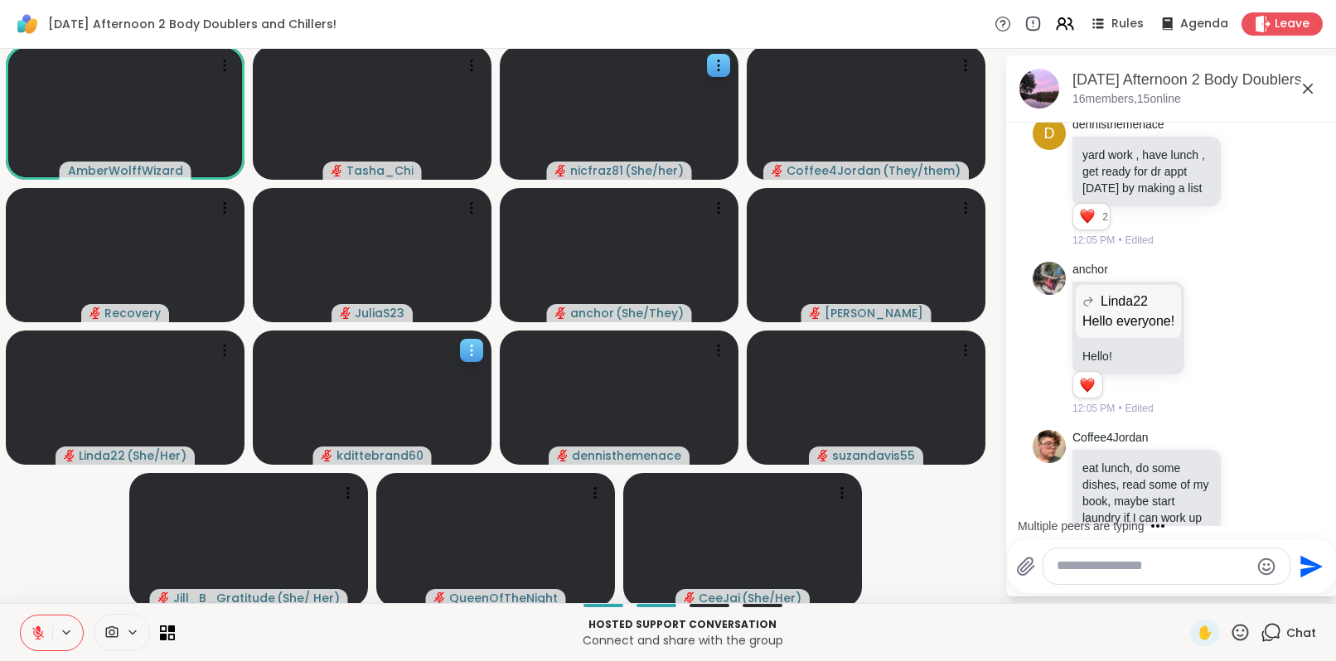
scroll to position [1291, 0]
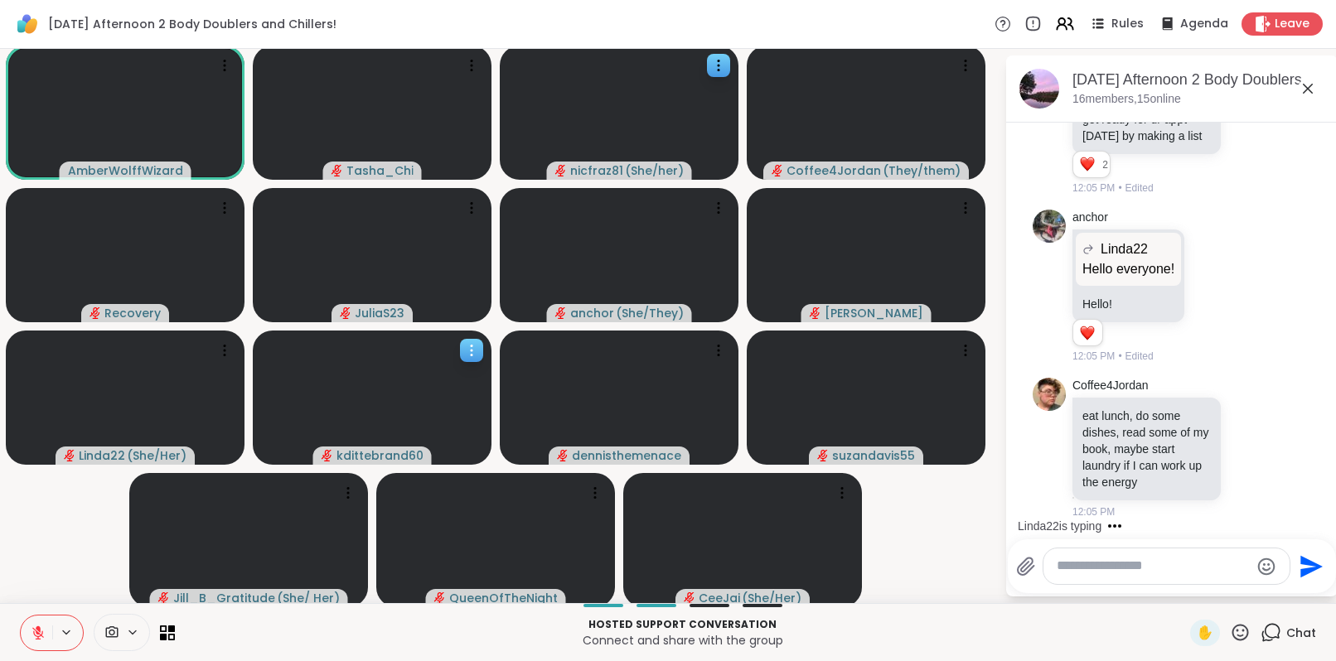
click at [1302, 90] on icon at bounding box center [1307, 89] width 10 height 10
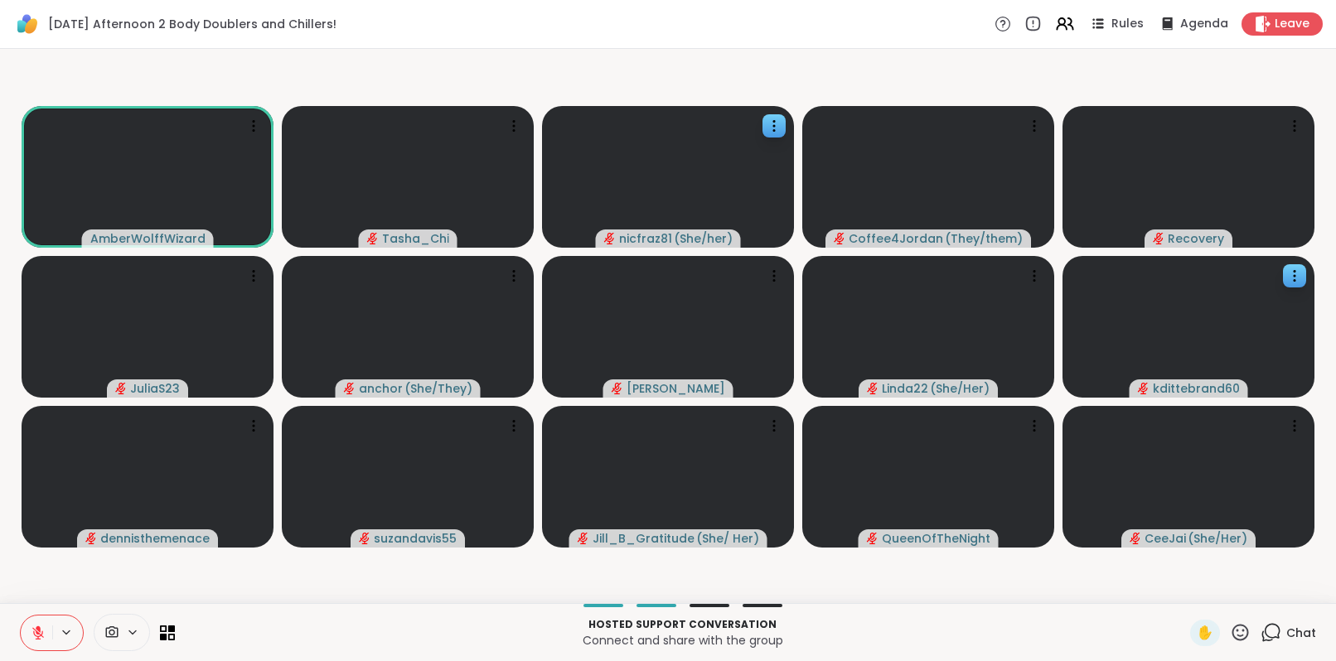
click at [930, 619] on p "Hosted support conversation" at bounding box center [682, 624] width 995 height 15
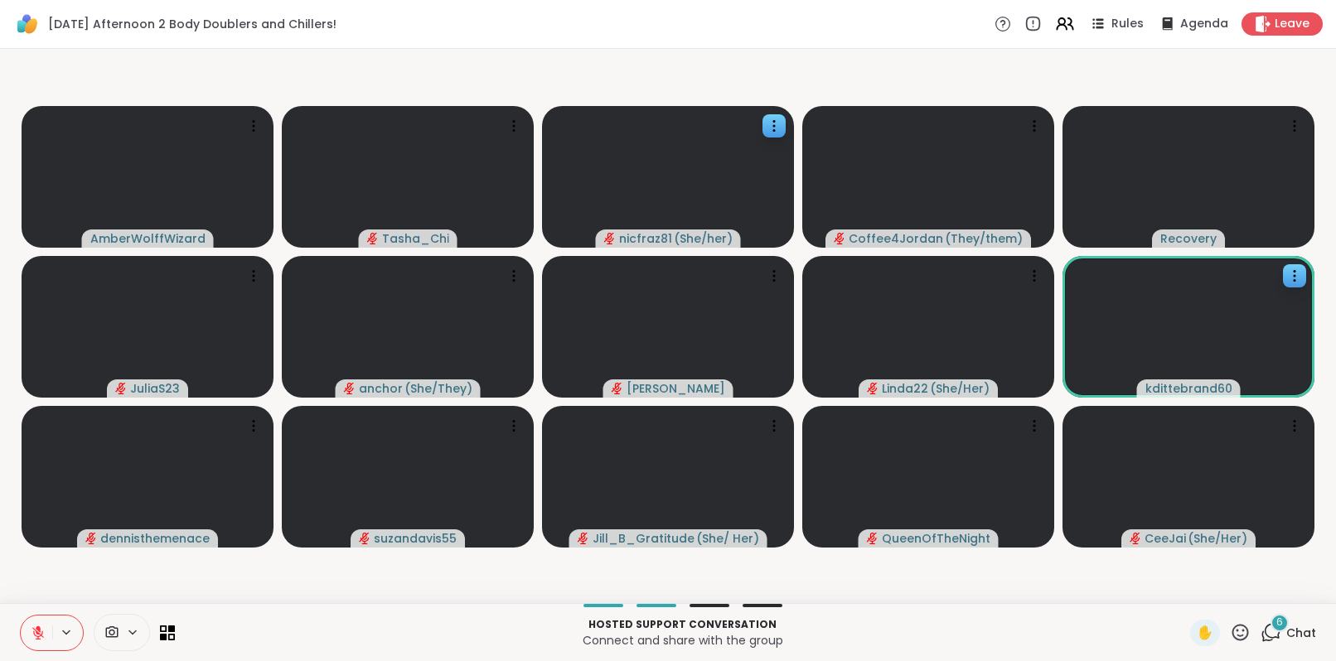
click at [1260, 630] on icon at bounding box center [1270, 632] width 21 height 21
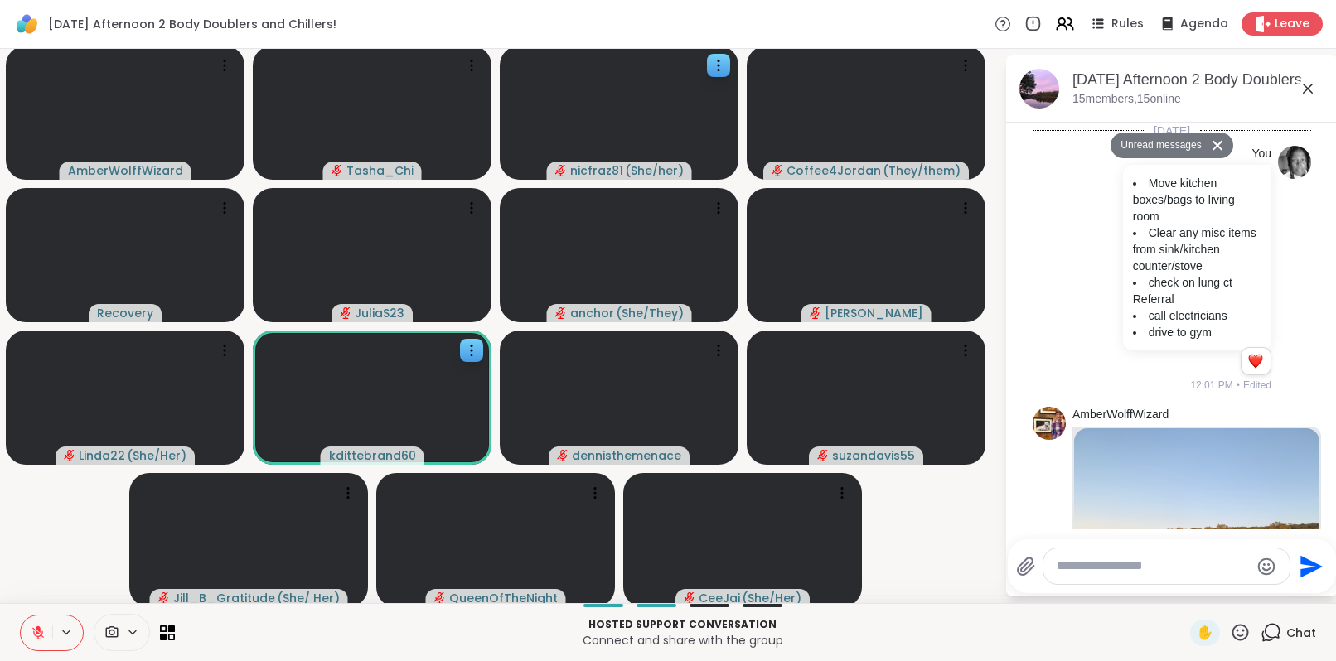
scroll to position [2143, 0]
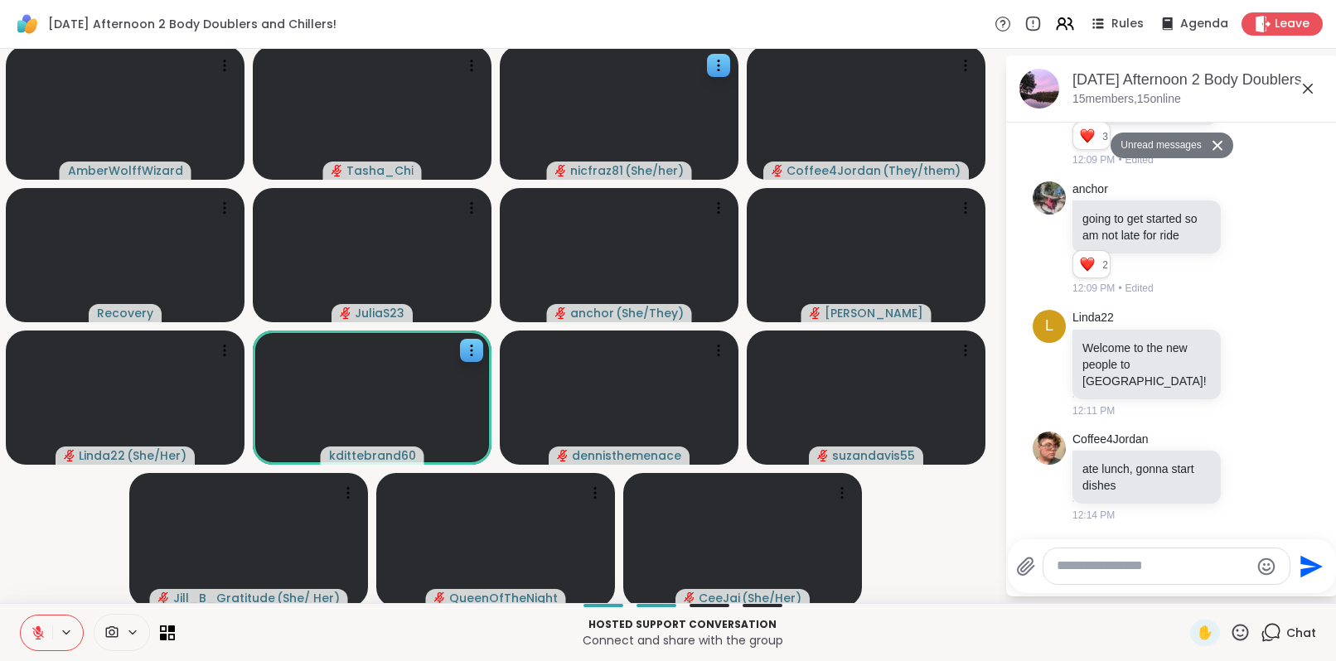
click at [1172, 567] on textarea "Type your message" at bounding box center [1152, 566] width 193 height 17
paste textarea "**********"
type textarea "**********"
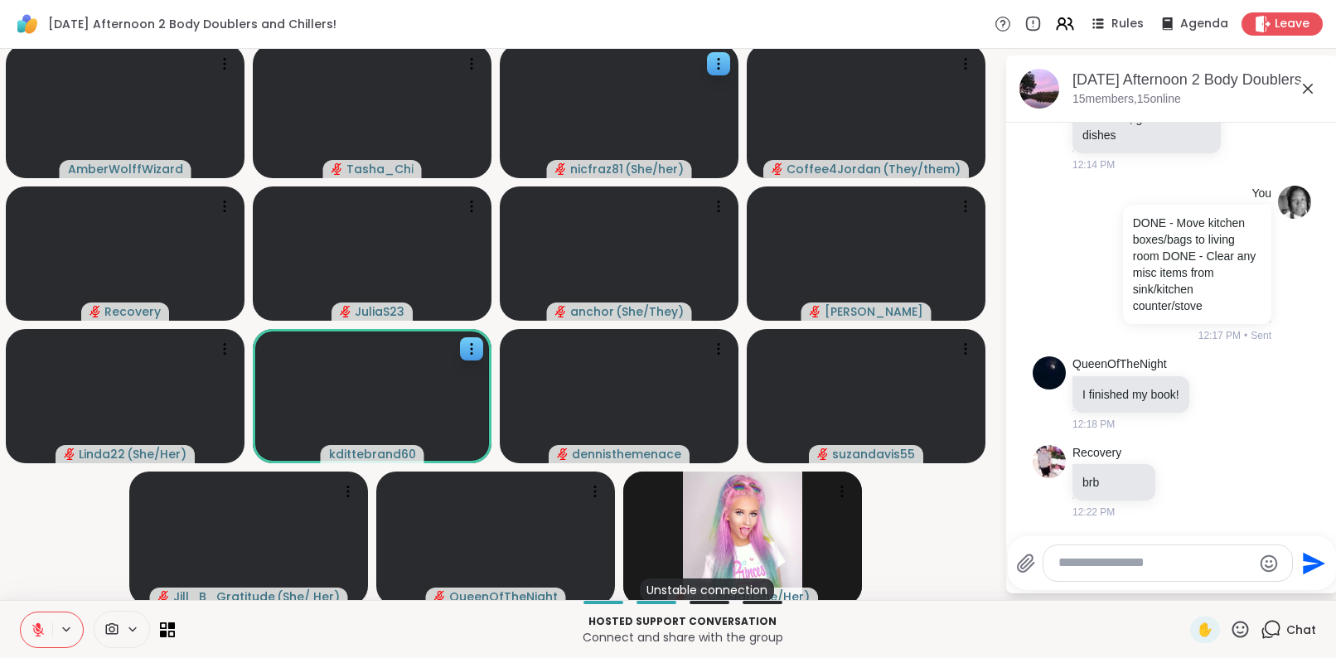
scroll to position [2452, 0]
drag, startPoint x: 351, startPoint y: 19, endPoint x: 1153, endPoint y: 566, distance: 970.7
click at [1153, 566] on textarea "Type your message" at bounding box center [1154, 562] width 193 height 17
paste textarea "**********"
type textarea "**********"
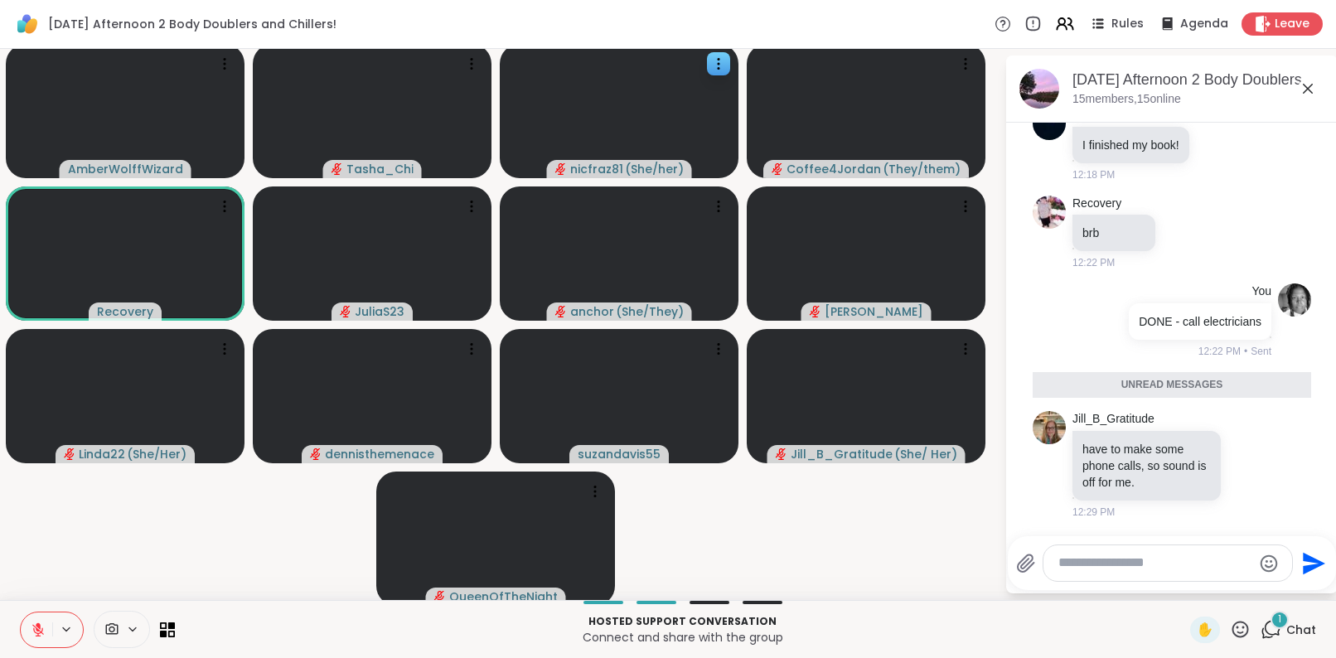
scroll to position [2678, 0]
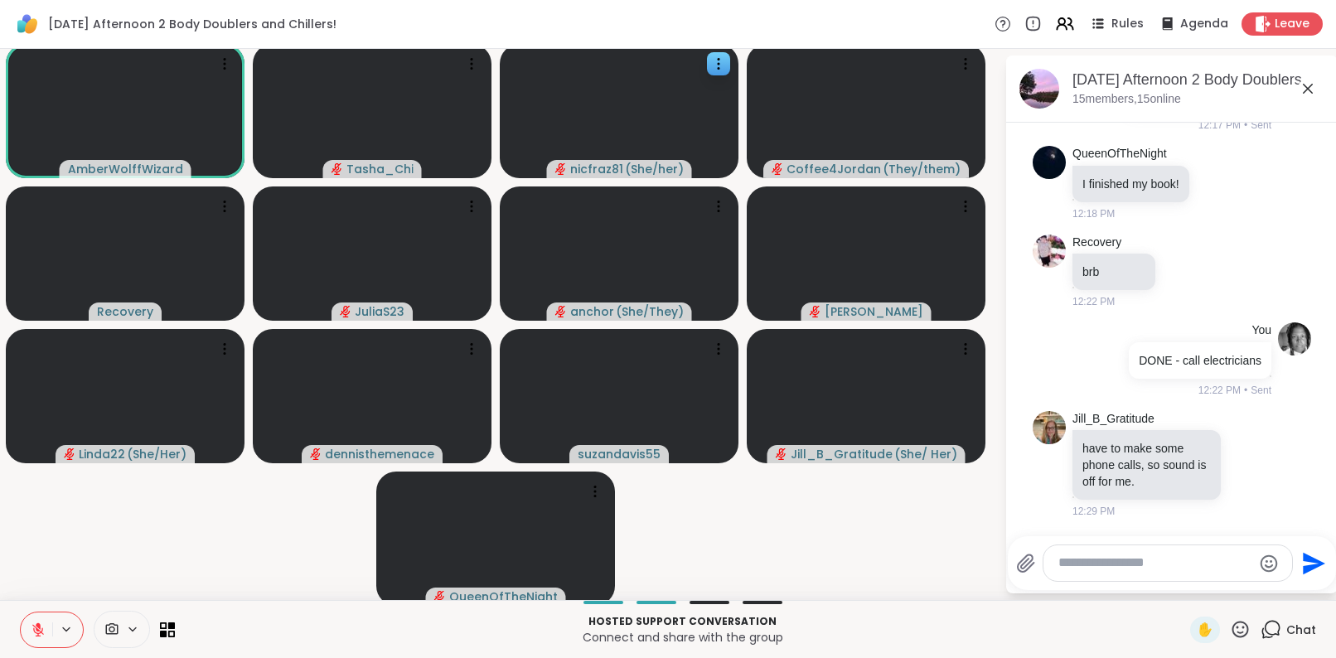
click at [1175, 569] on textarea "Type your message" at bounding box center [1154, 562] width 193 height 17
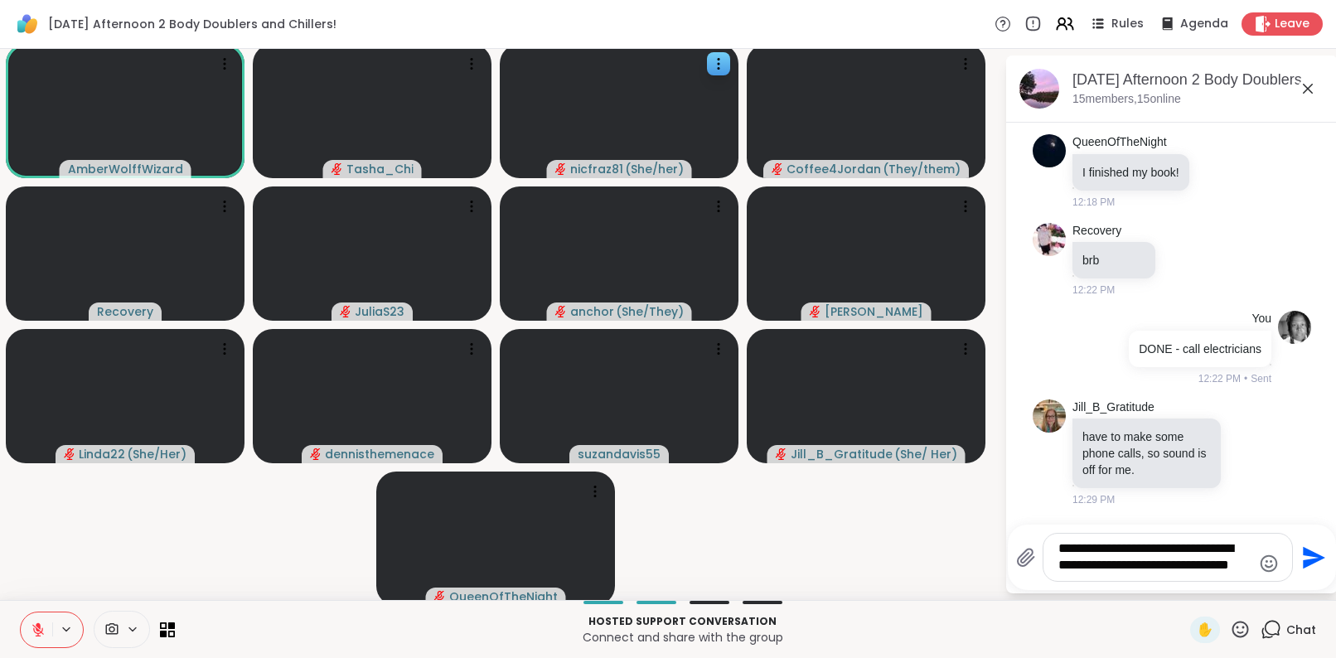
scroll to position [2706, 0]
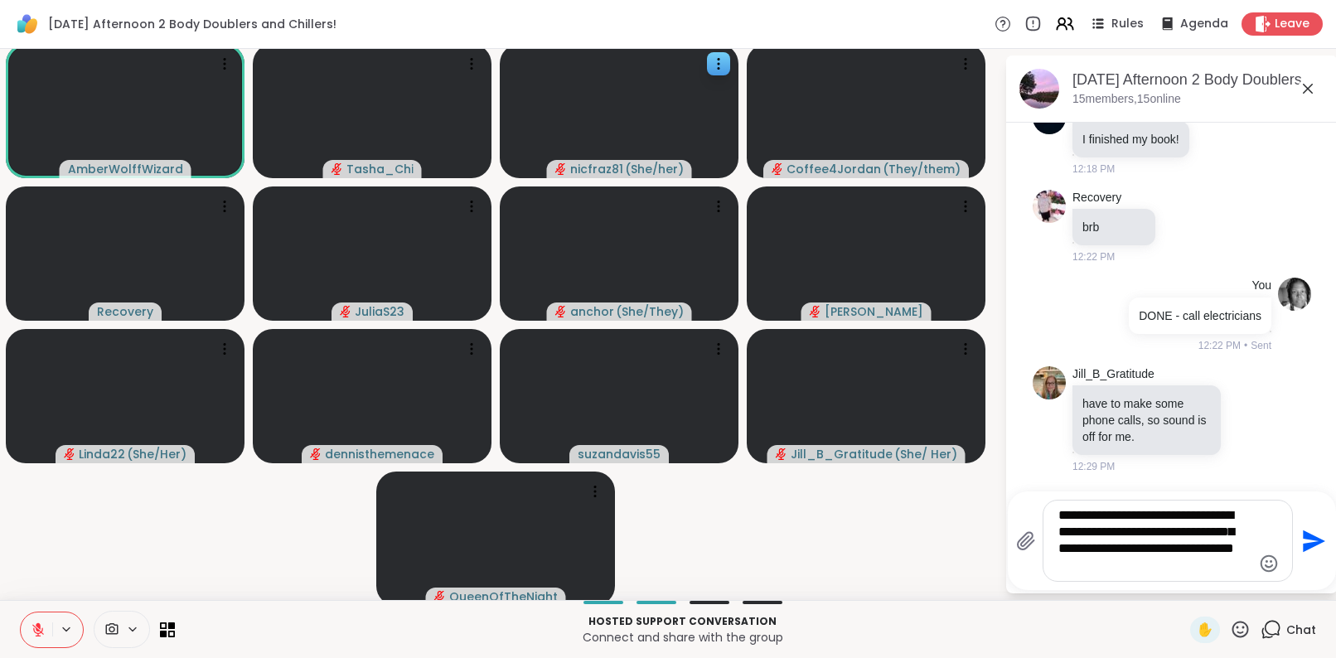
type textarea "**********"
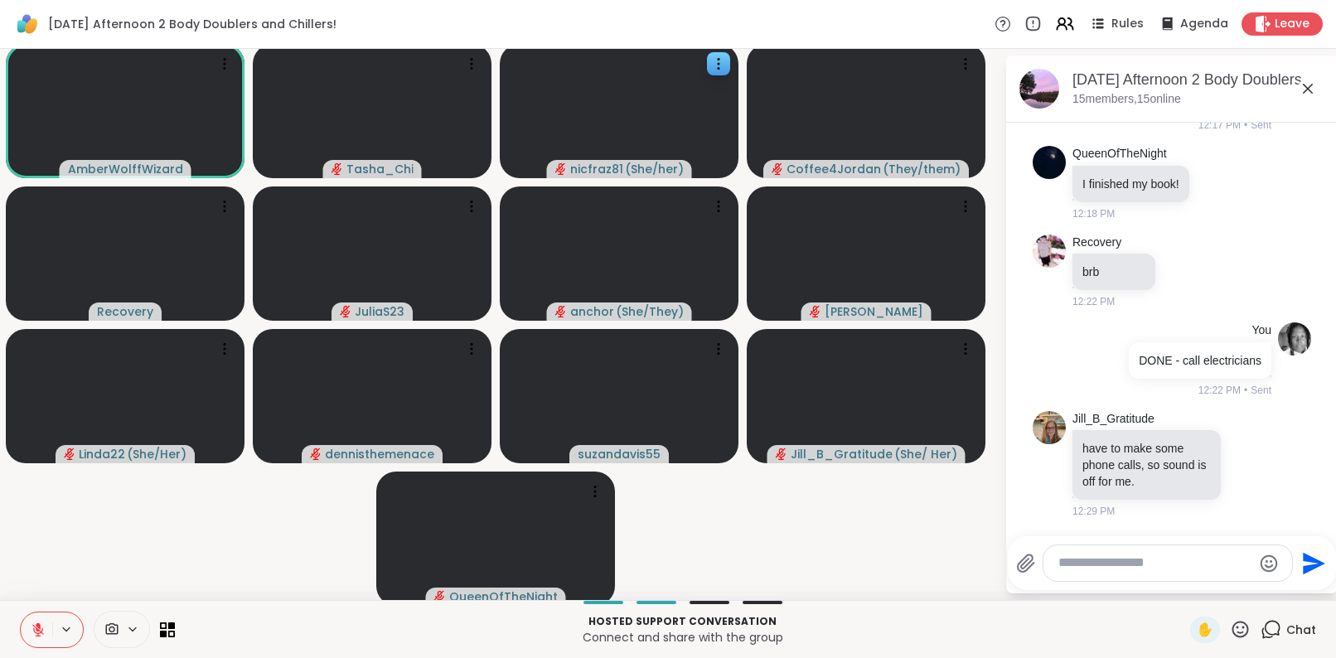
scroll to position [2833, 0]
